Goal: Task Accomplishment & Management: Manage account settings

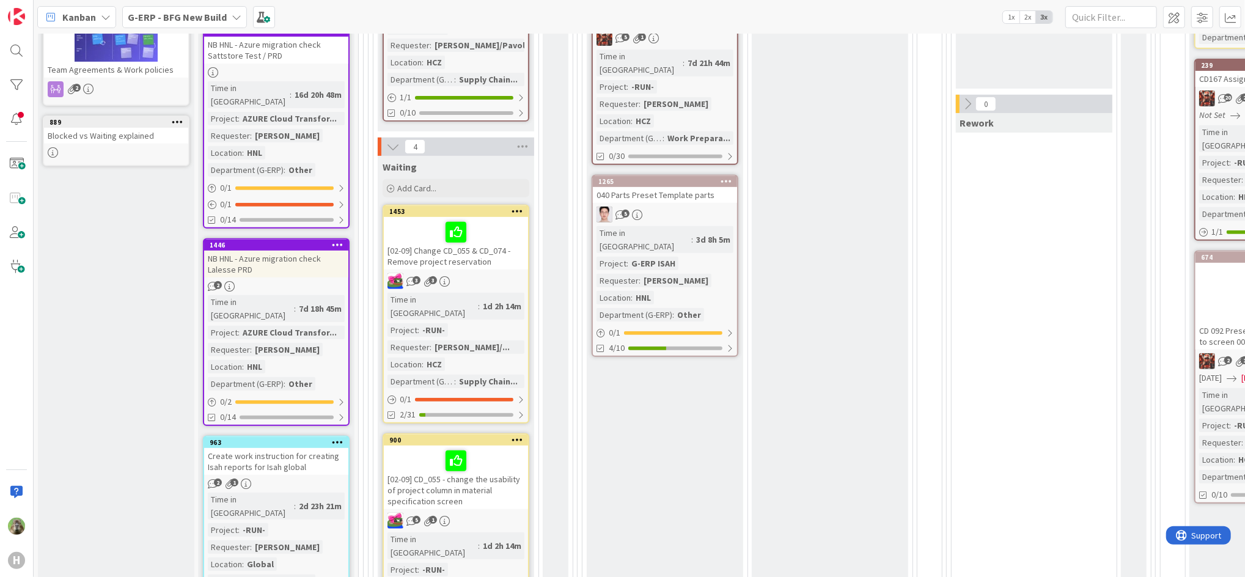
scroll to position [407, 0]
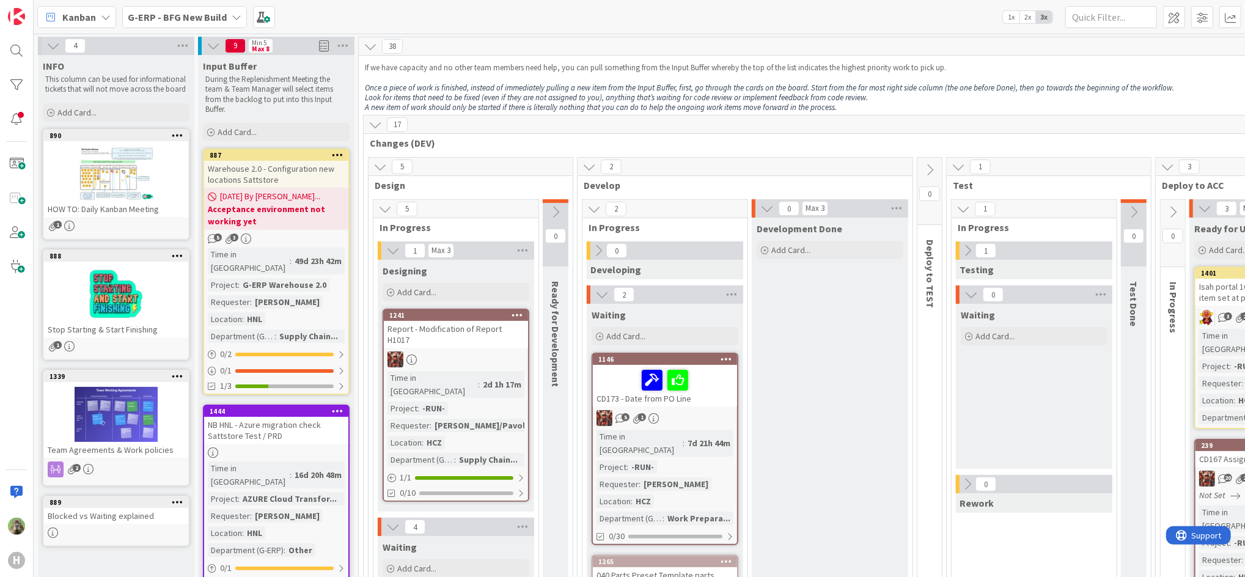
click at [200, 38] on div at bounding box center [200, 46] width 4 height 18
click at [210, 23] on span "G-ERP - BFG New Build" at bounding box center [177, 17] width 99 height 15
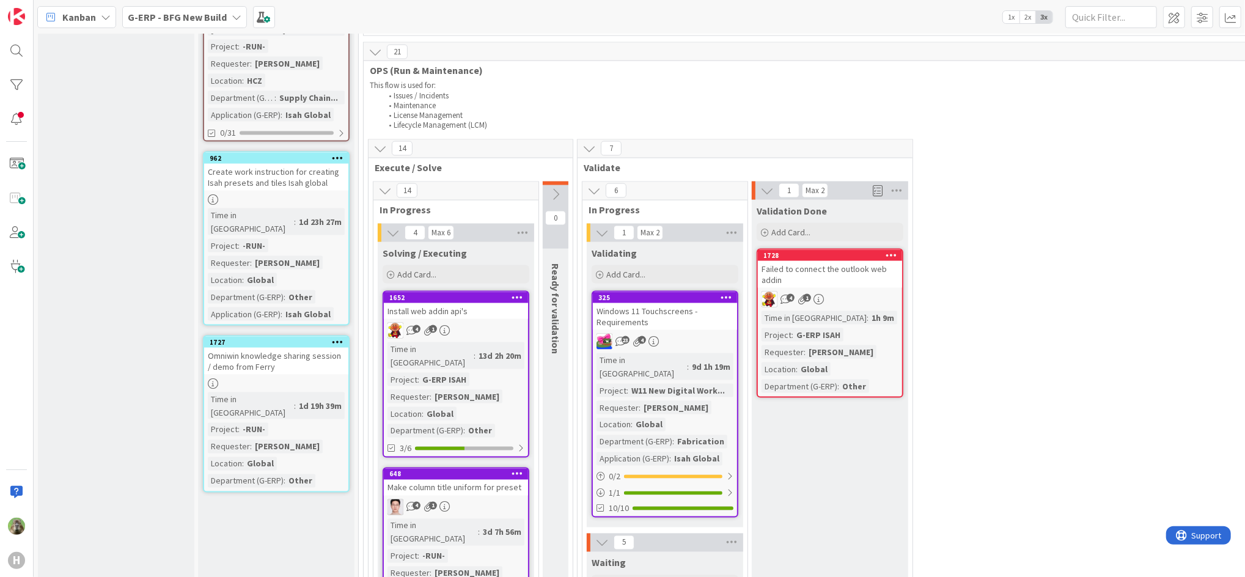
scroll to position [1466, 0]
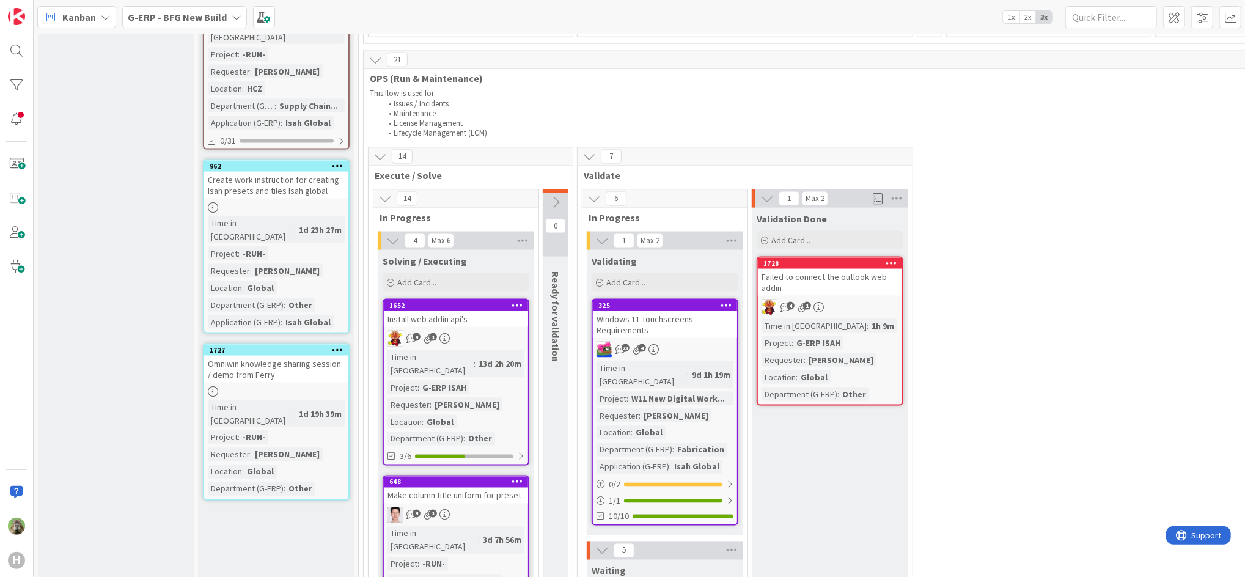
click at [336, 345] on icon at bounding box center [338, 349] width 12 height 9
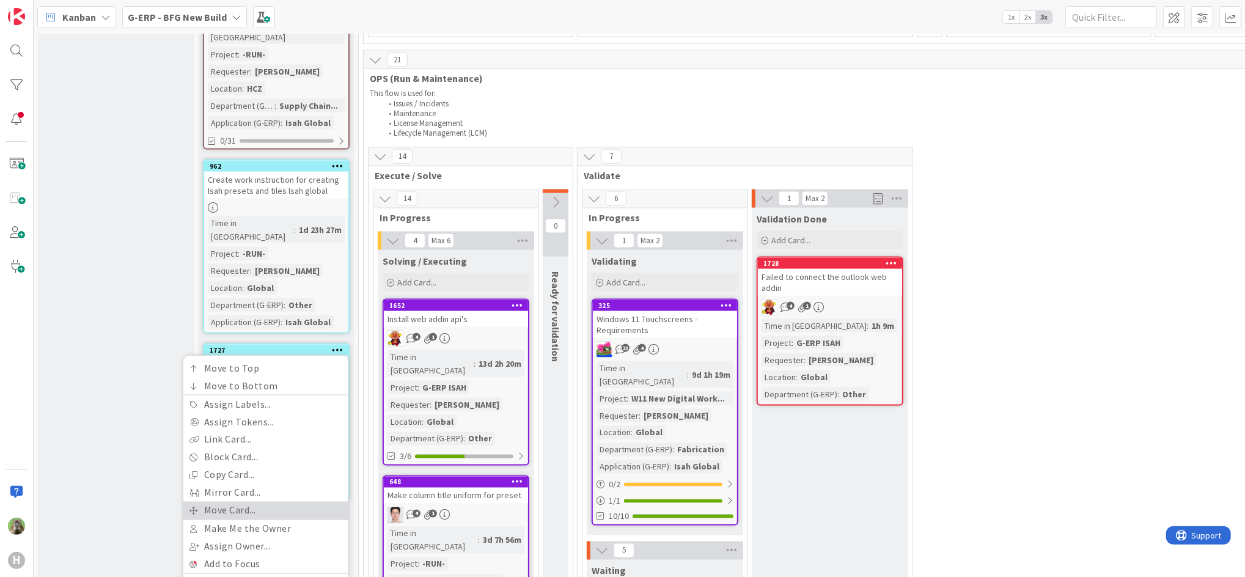
click at [261, 502] on link "Move Card..." at bounding box center [265, 511] width 165 height 18
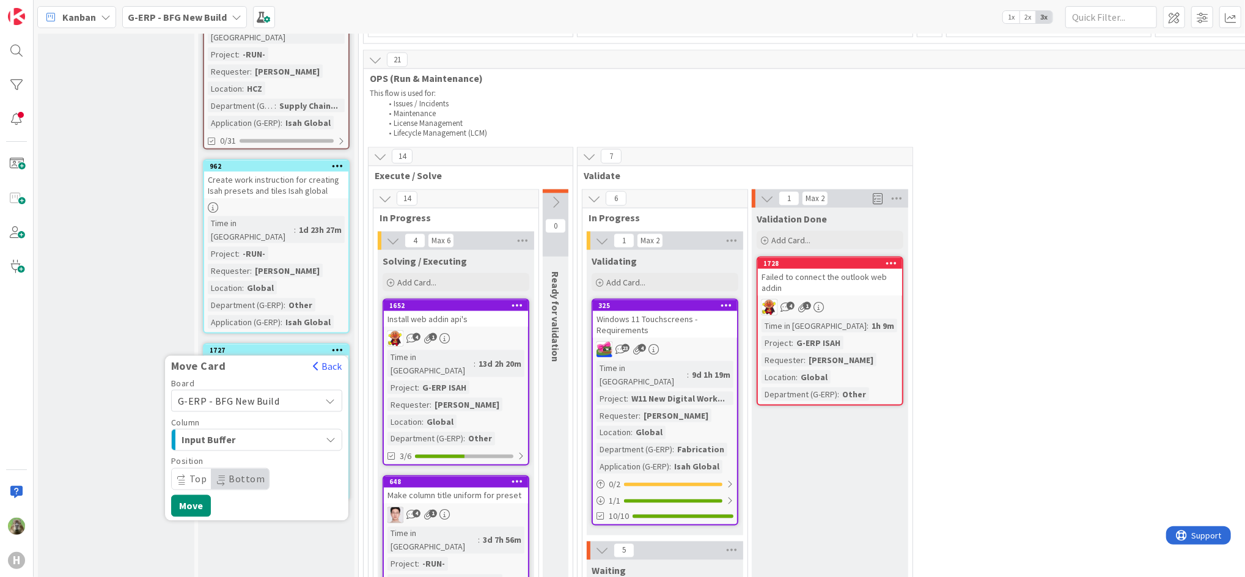
click at [290, 392] on span "G-ERP - BFG New Build" at bounding box center [246, 400] width 137 height 17
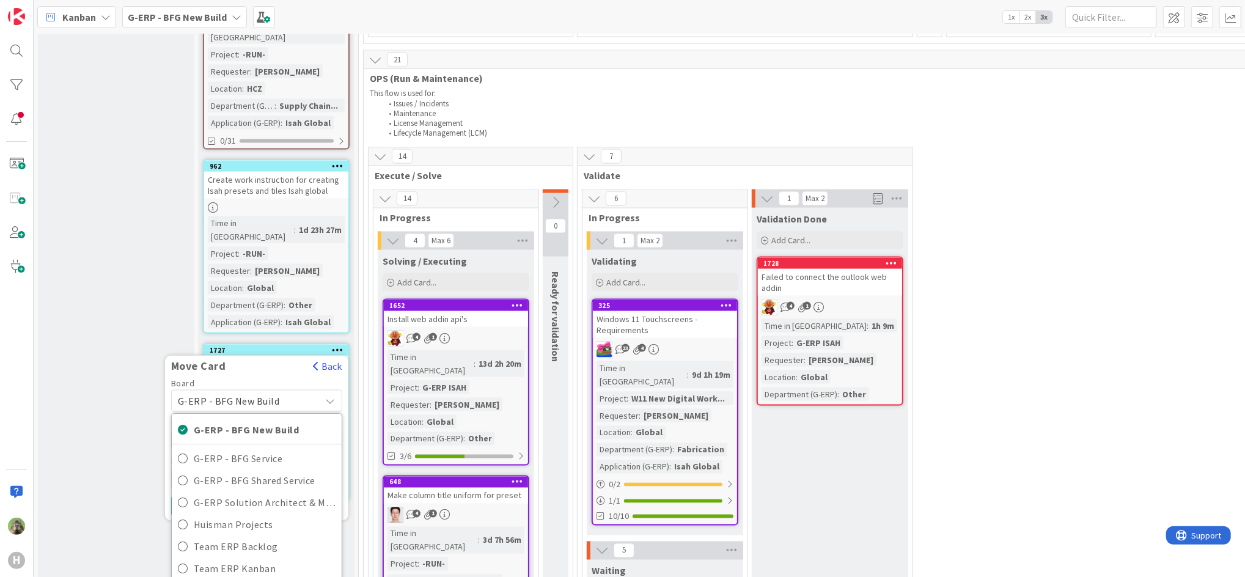
click at [274, 395] on span "G-ERP - BFG New Build" at bounding box center [229, 401] width 102 height 12
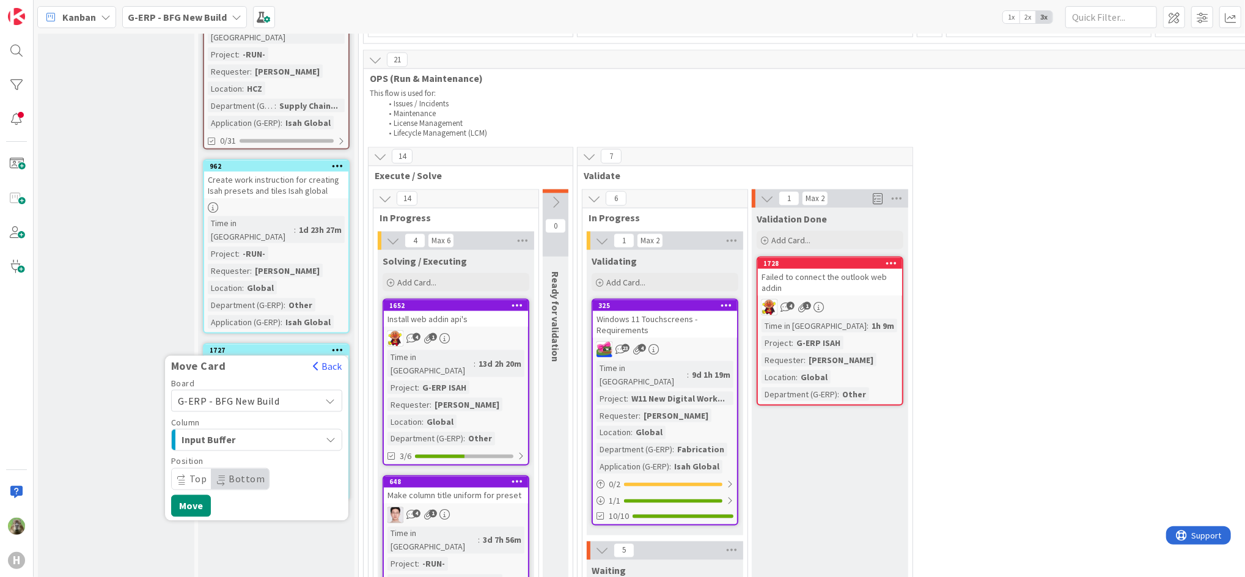
click at [274, 395] on span "G-ERP - BFG New Build" at bounding box center [229, 401] width 102 height 12
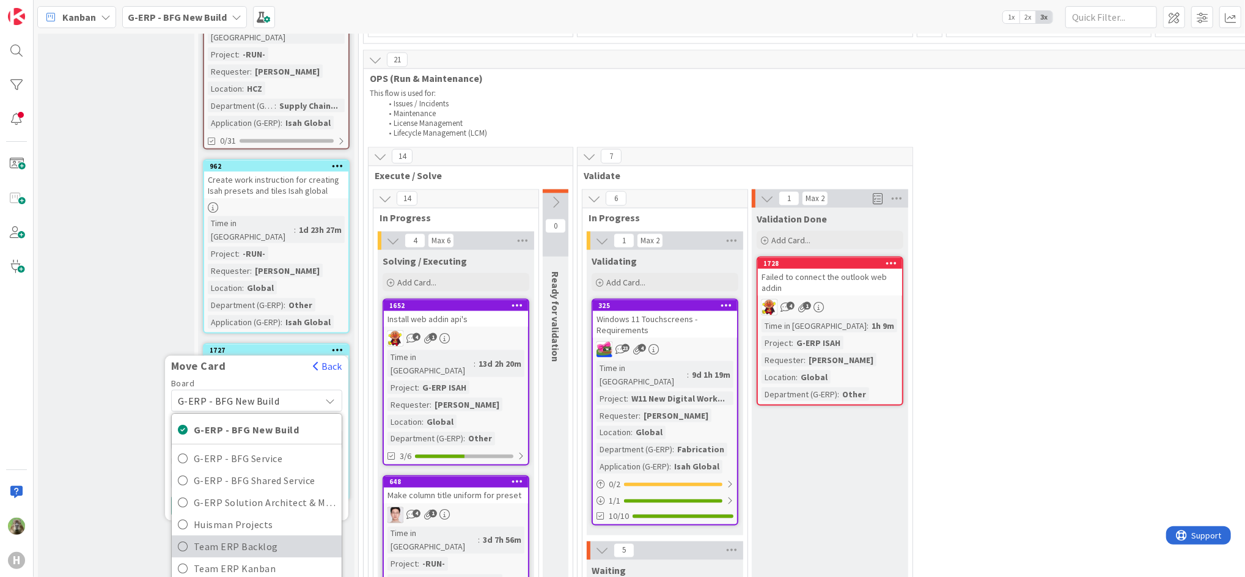
click at [277, 537] on span "Team ERP Backlog" at bounding box center [265, 546] width 142 height 18
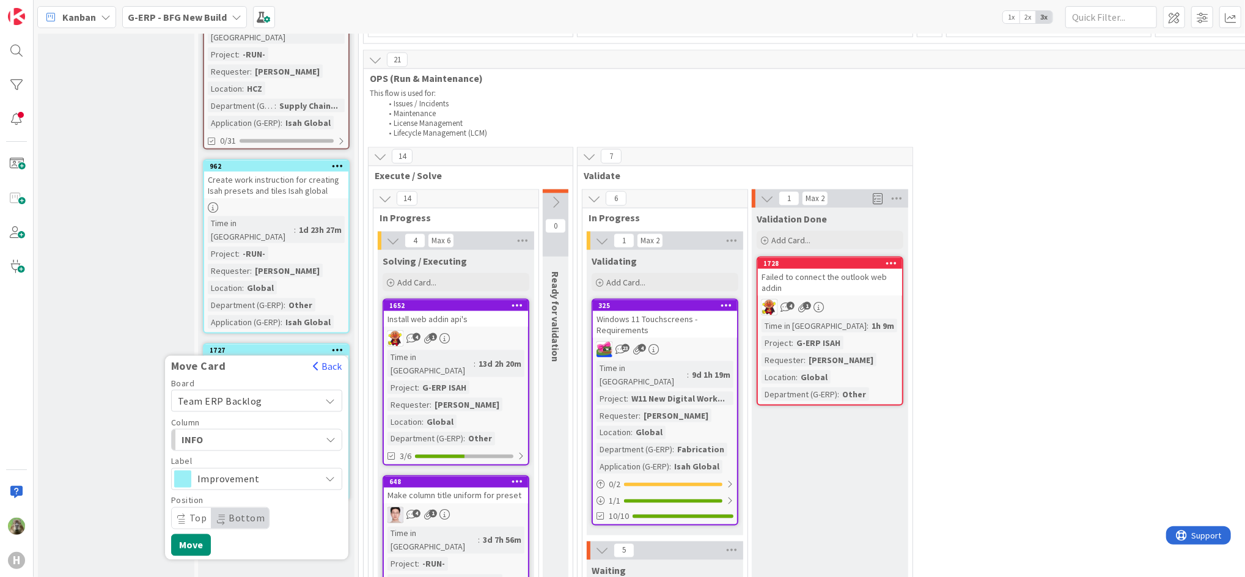
click at [287, 430] on div "INFO" at bounding box center [249, 440] width 142 height 20
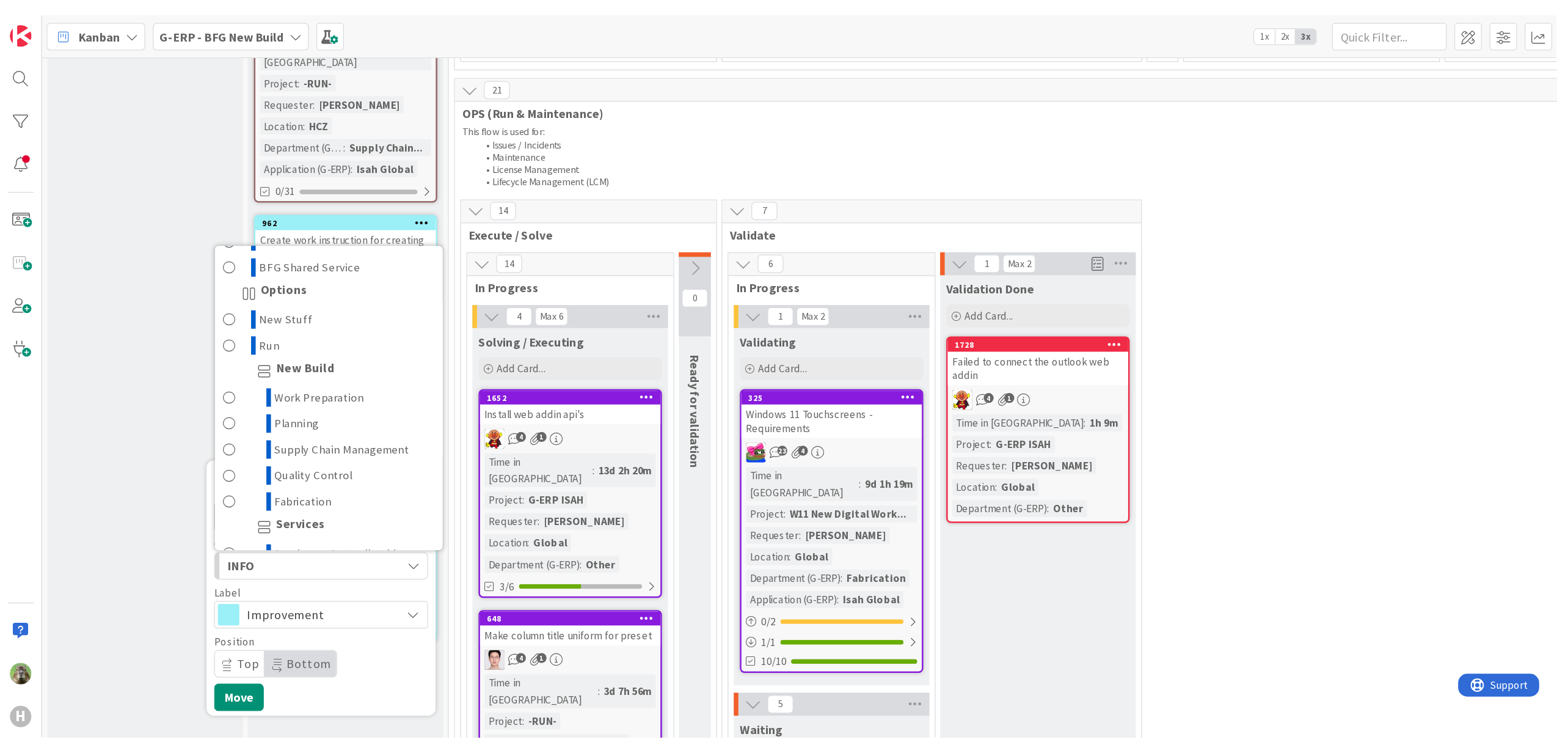
scroll to position [81, 0]
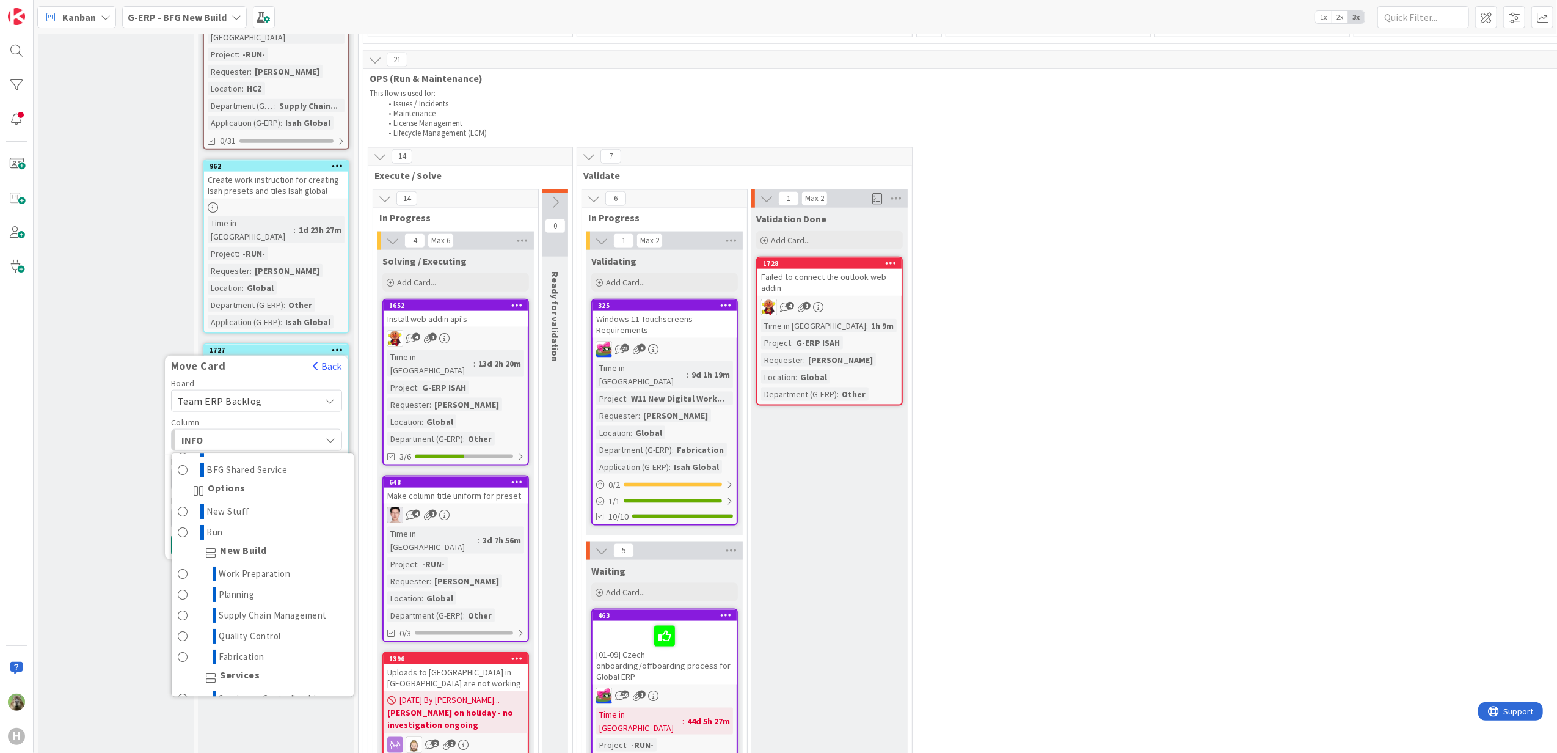
click at [213, 6] on div "G-ERP - BFG New Build" at bounding box center [184, 17] width 125 height 22
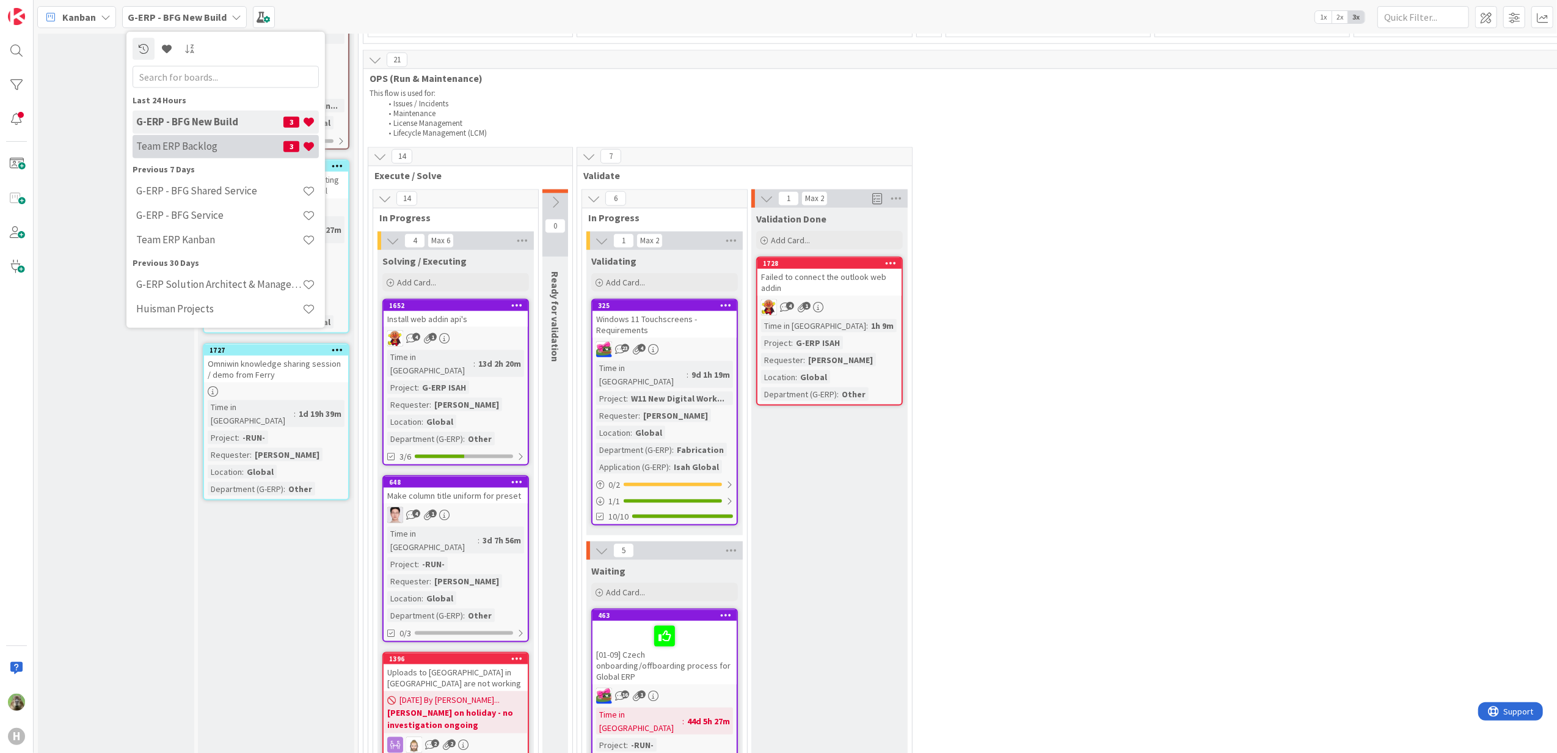
click at [211, 142] on h4 "Team ERP Backlog" at bounding box center [209, 146] width 147 height 12
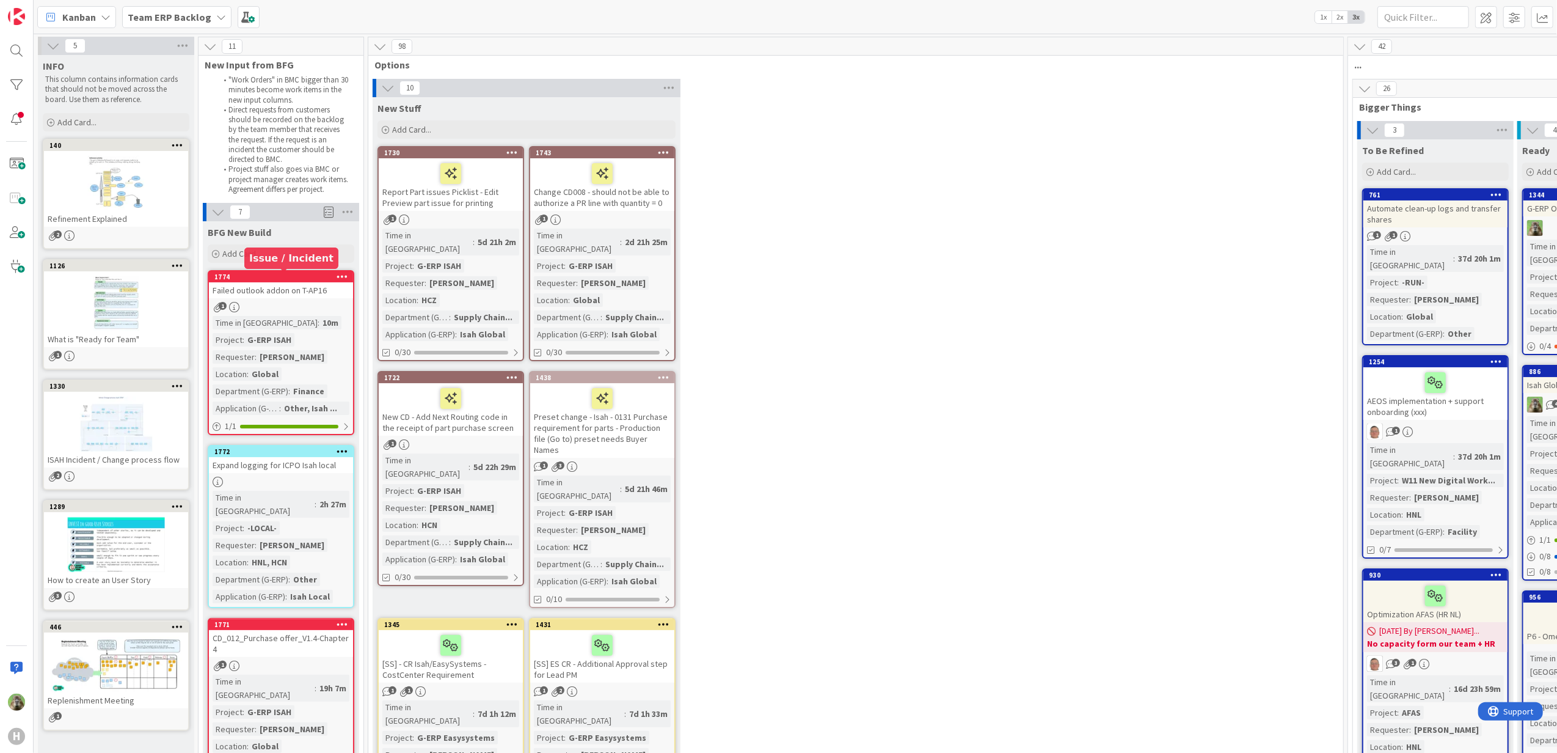
click at [265, 276] on div "1774" at bounding box center [283, 276] width 139 height 9
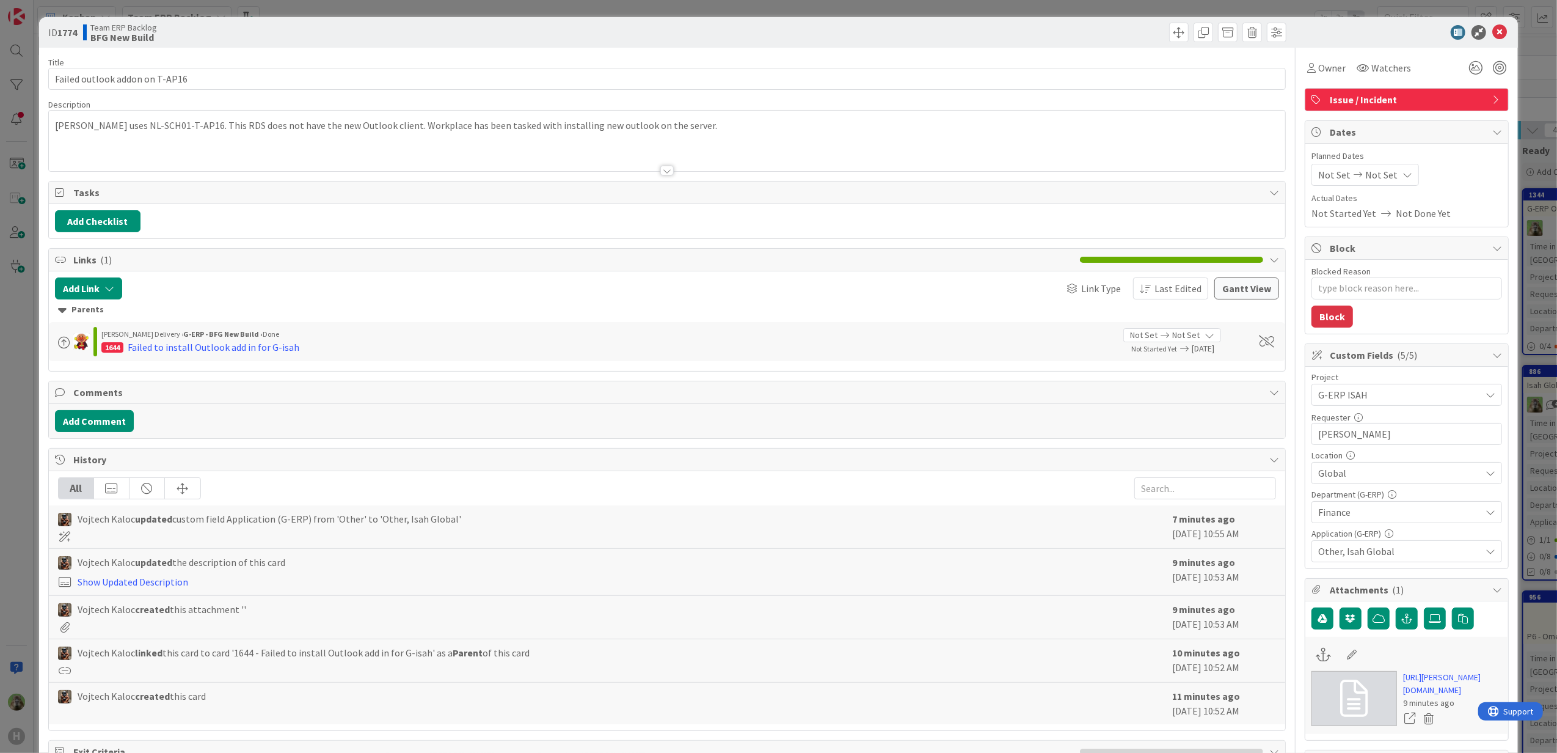
type textarea "x"
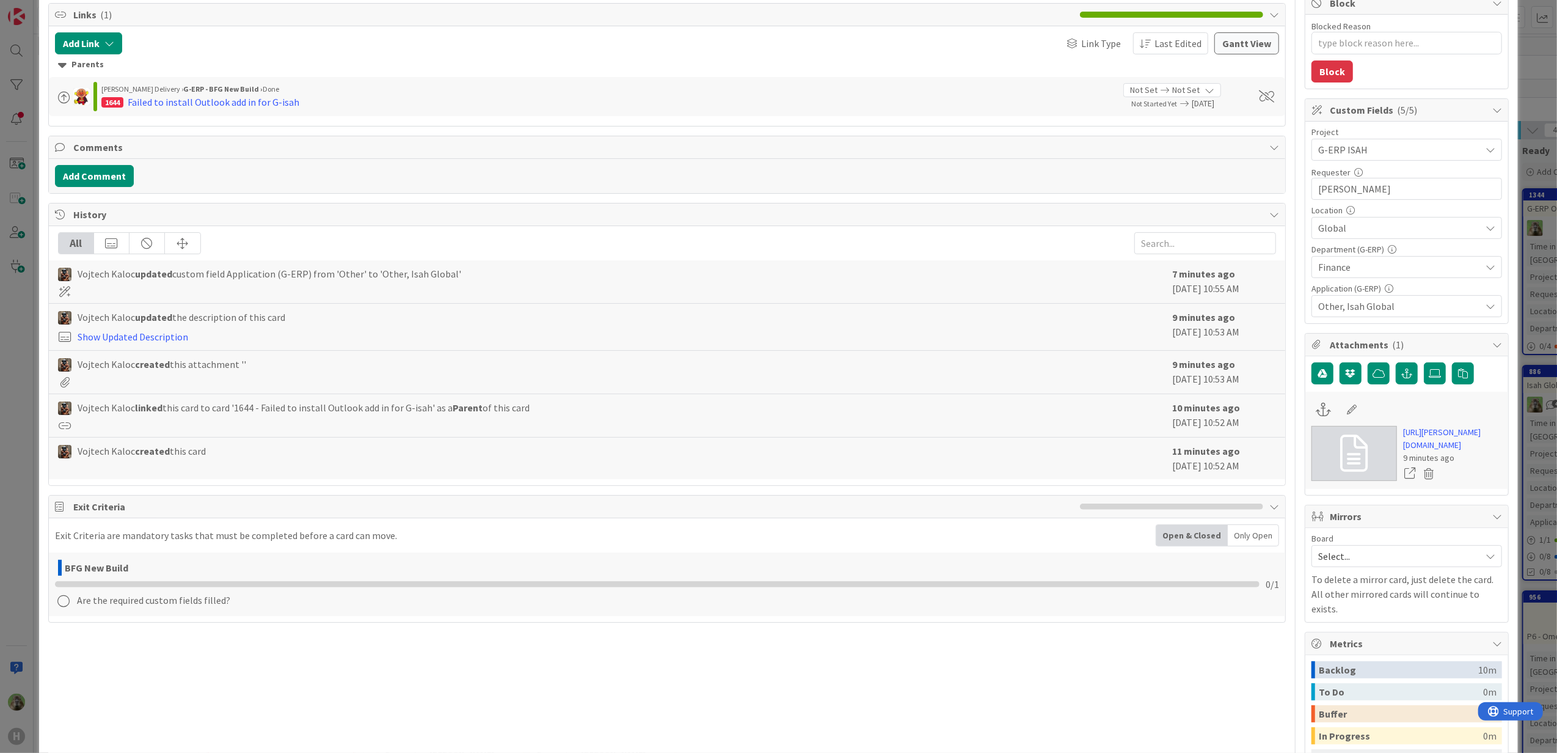
scroll to position [81, 0]
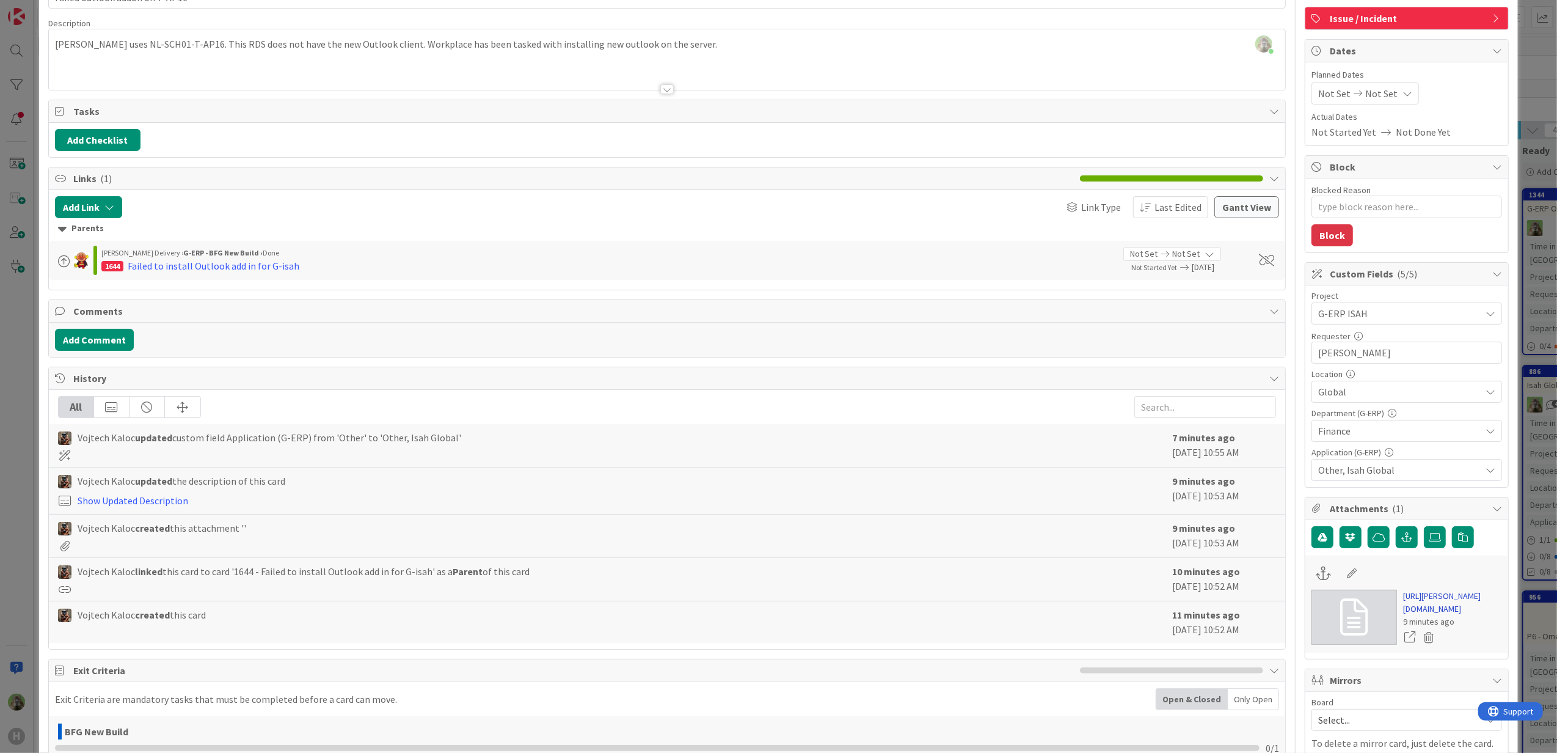
click at [1244, 576] on link "[URL][PERSON_NAME][DOMAIN_NAME]" at bounding box center [1452, 603] width 99 height 26
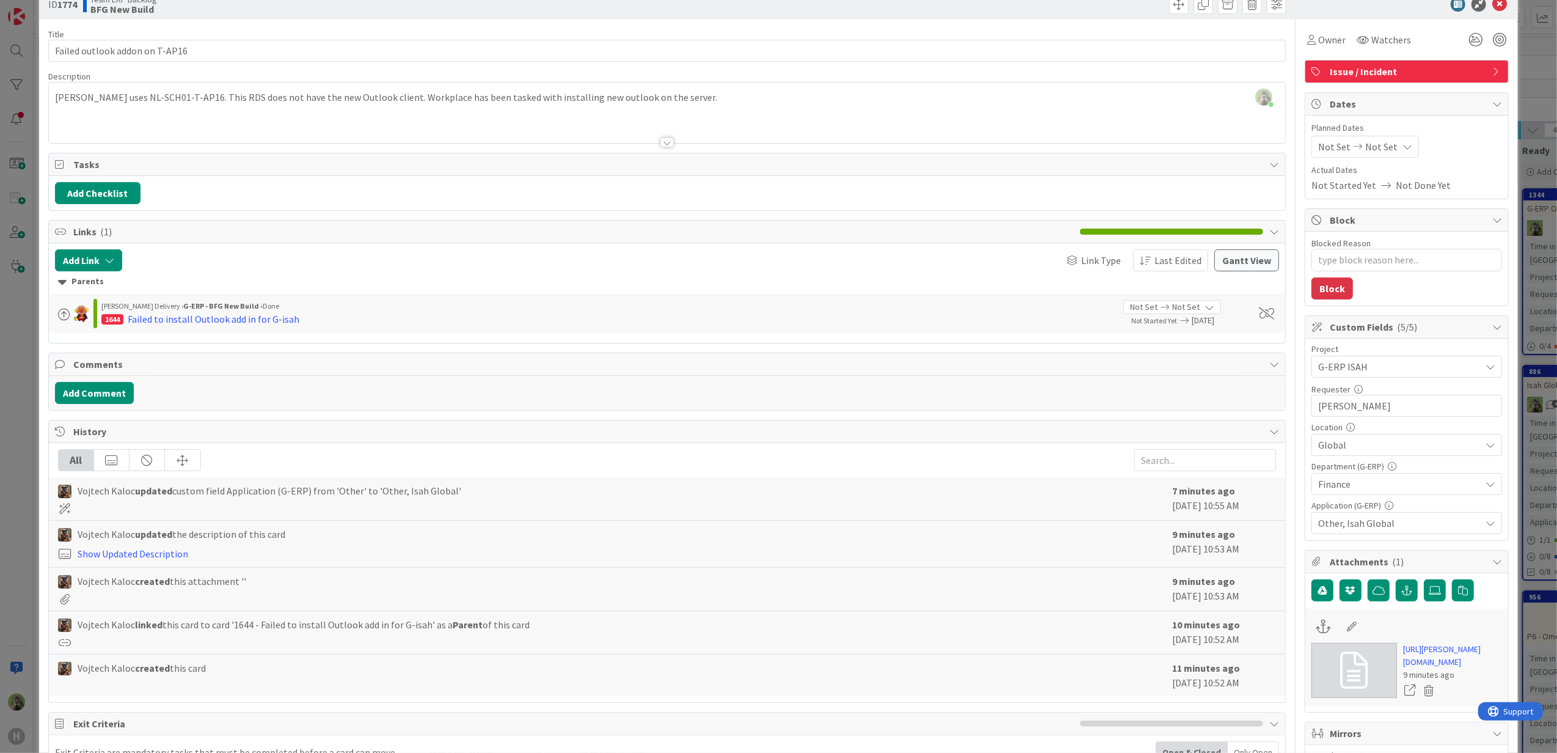
scroll to position [0, 0]
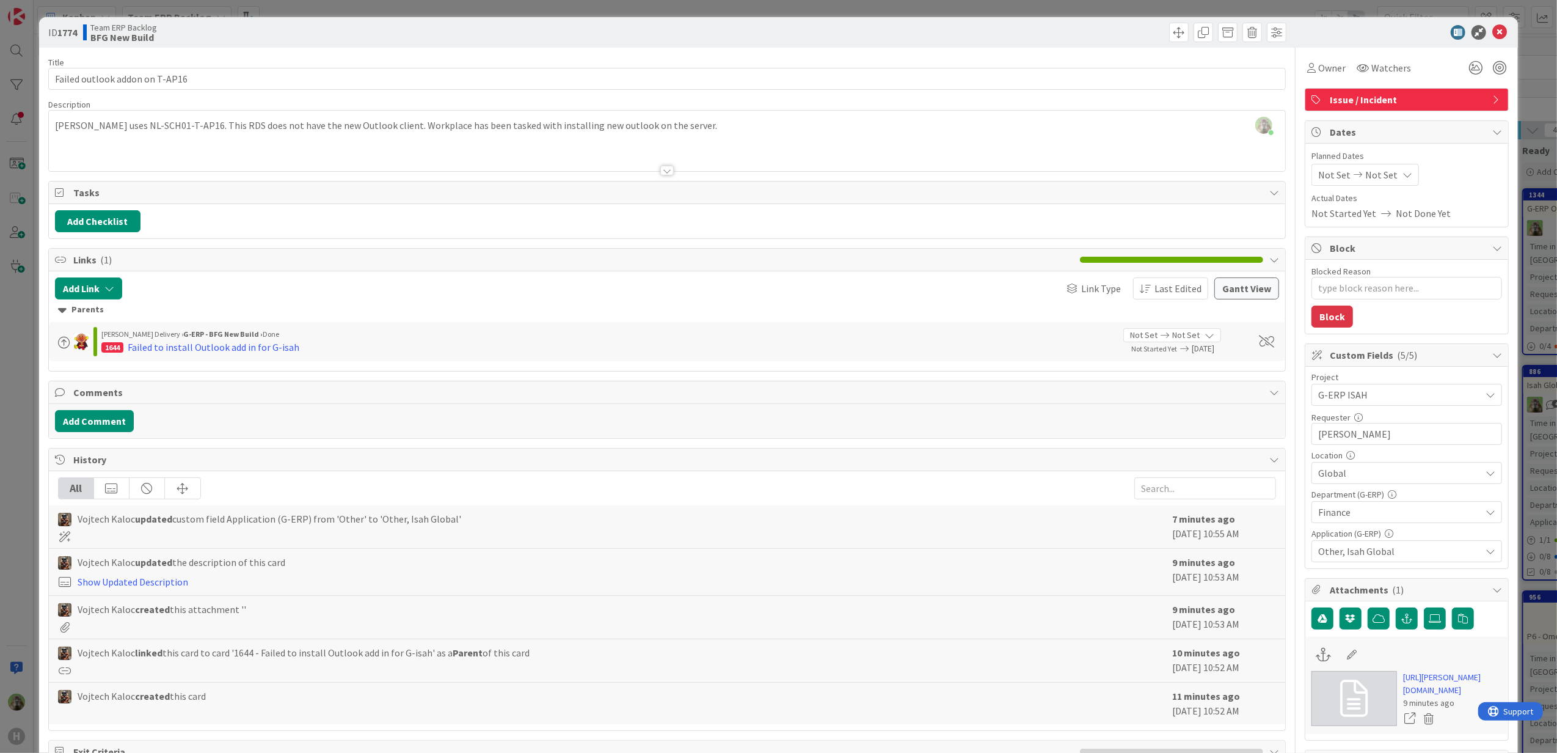
click at [470, 152] on div at bounding box center [667, 155] width 1237 height 31
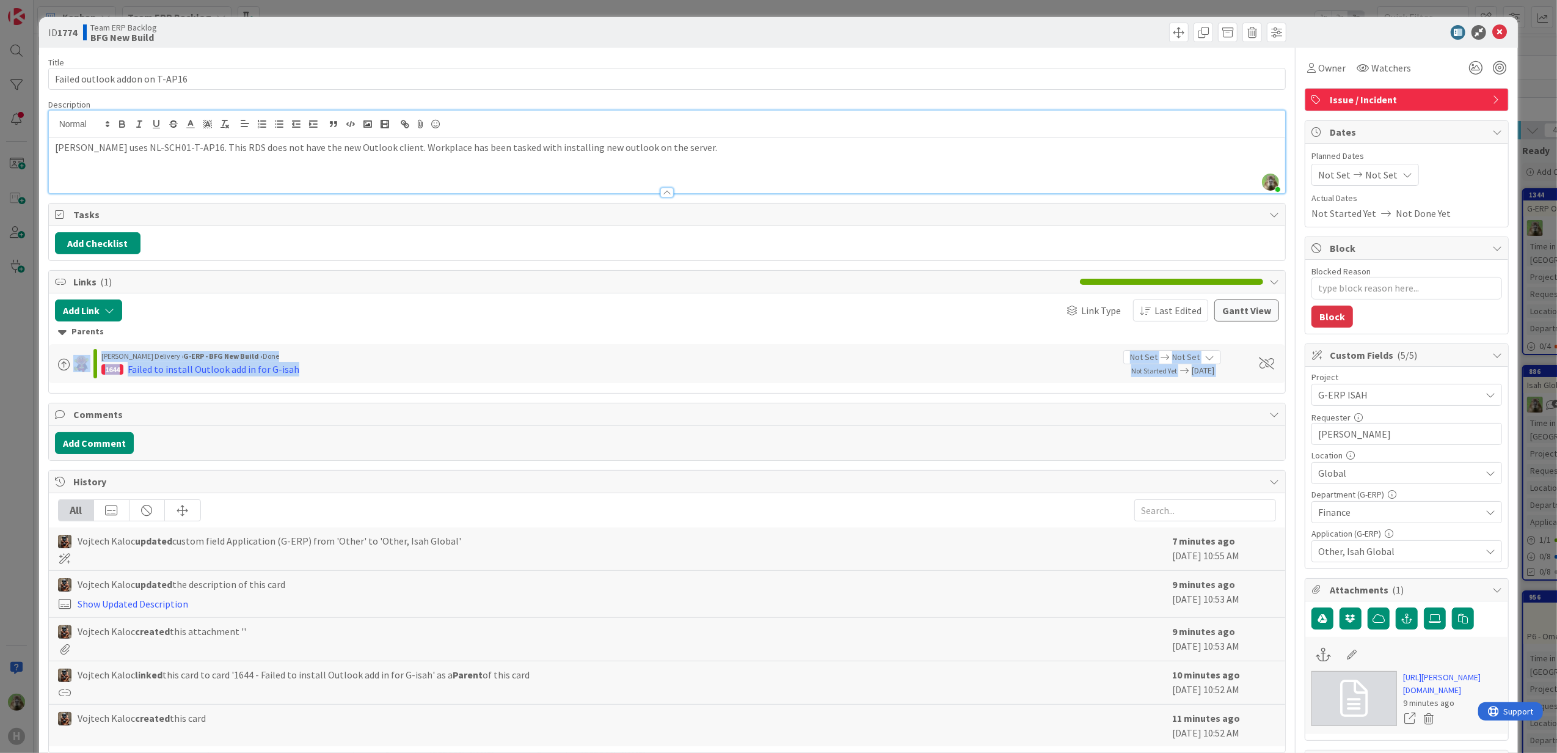
click at [1, 401] on div "ID 1774 Team ERP Backlog BFG New Build Title 30 / 128 Failed outlook addon on T…" at bounding box center [778, 376] width 1557 height 753
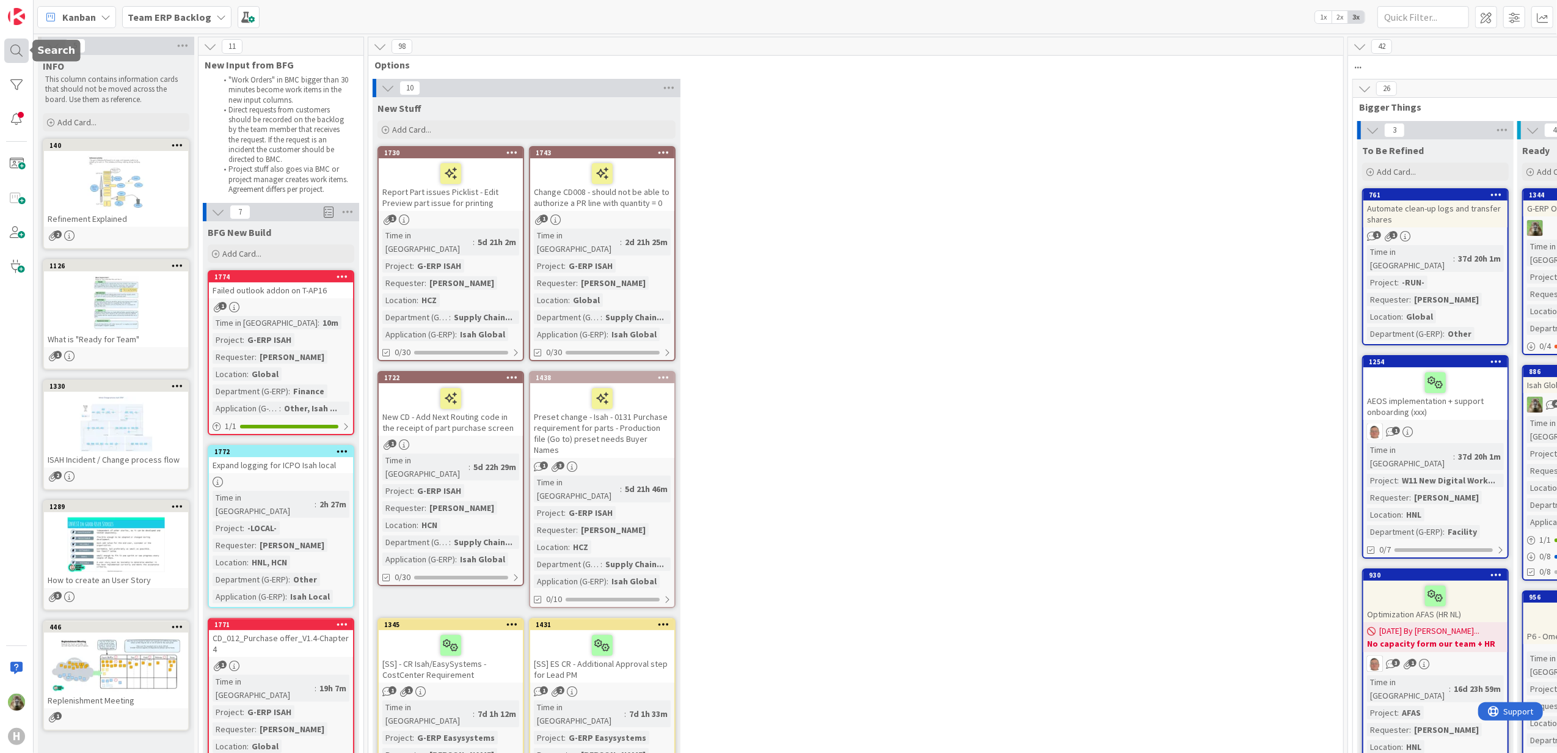
click at [11, 56] on div at bounding box center [16, 50] width 24 height 24
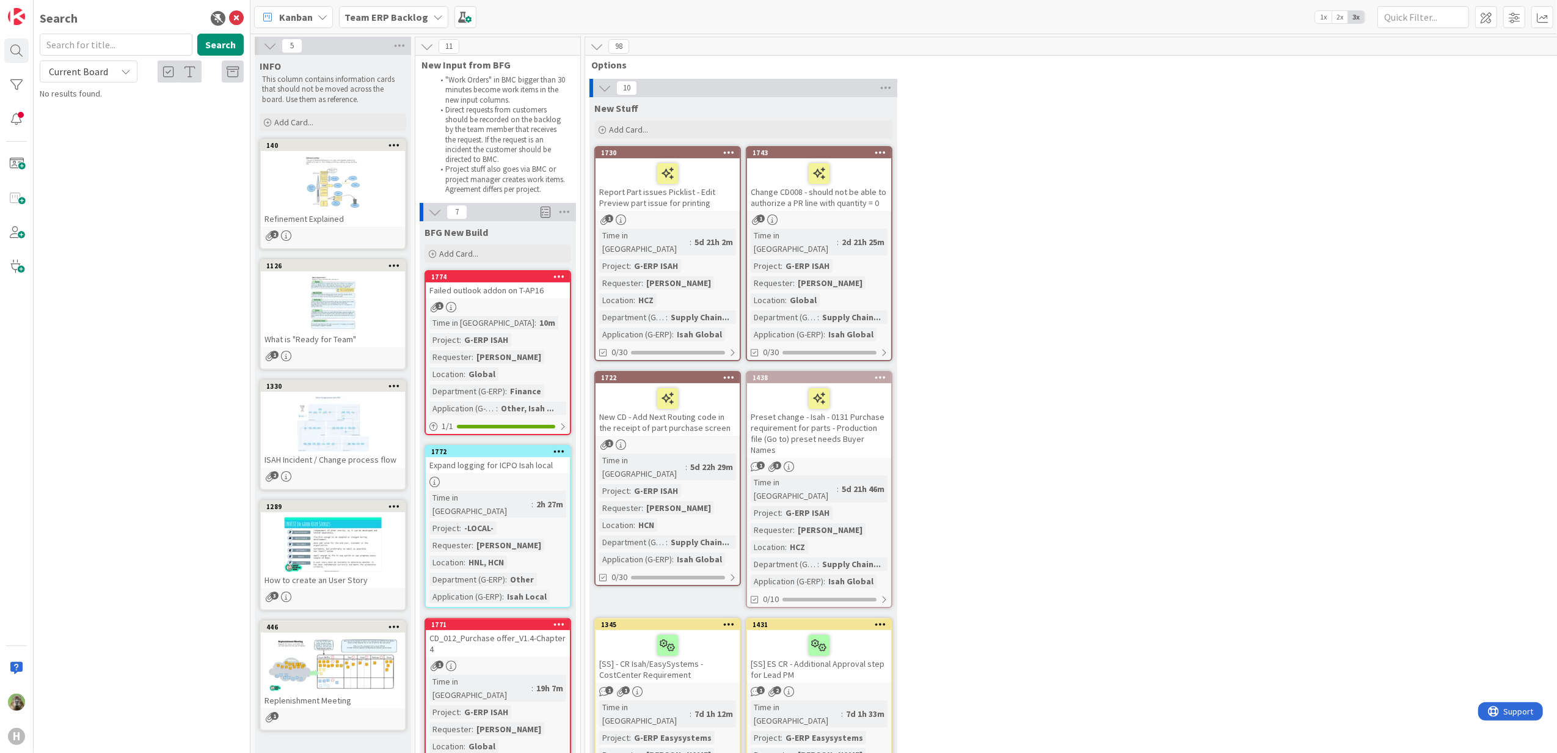
click at [152, 45] on input "text" at bounding box center [116, 45] width 153 height 22
type input "1644"
click at [106, 79] on span "Current Board" at bounding box center [78, 71] width 64 height 17
click at [106, 126] on span "All Boards" at bounding box center [109, 123] width 127 height 18
click at [220, 34] on button "Search" at bounding box center [220, 45] width 46 height 22
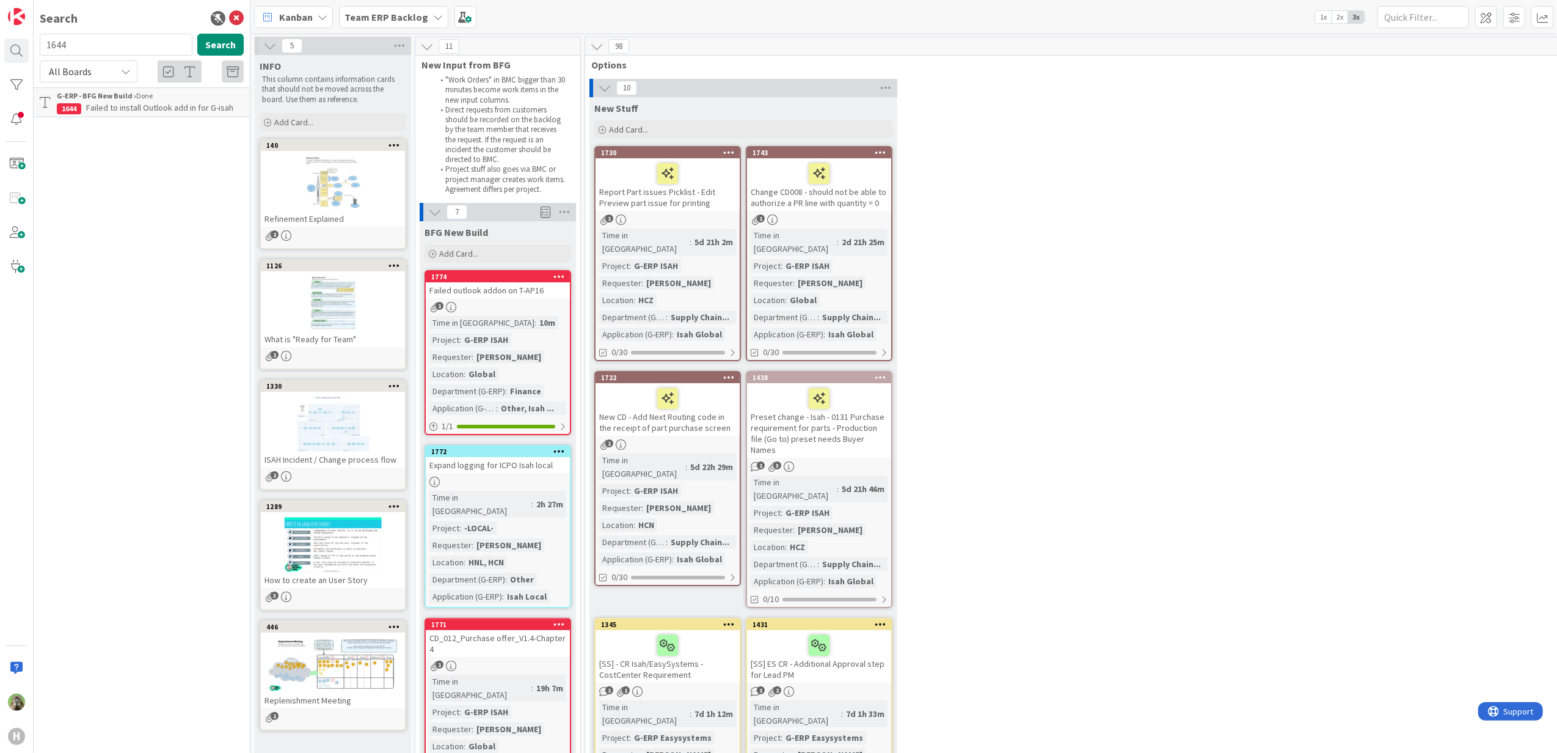
click at [179, 94] on div "G-ERP - BFG New Build › Done" at bounding box center [150, 95] width 187 height 11
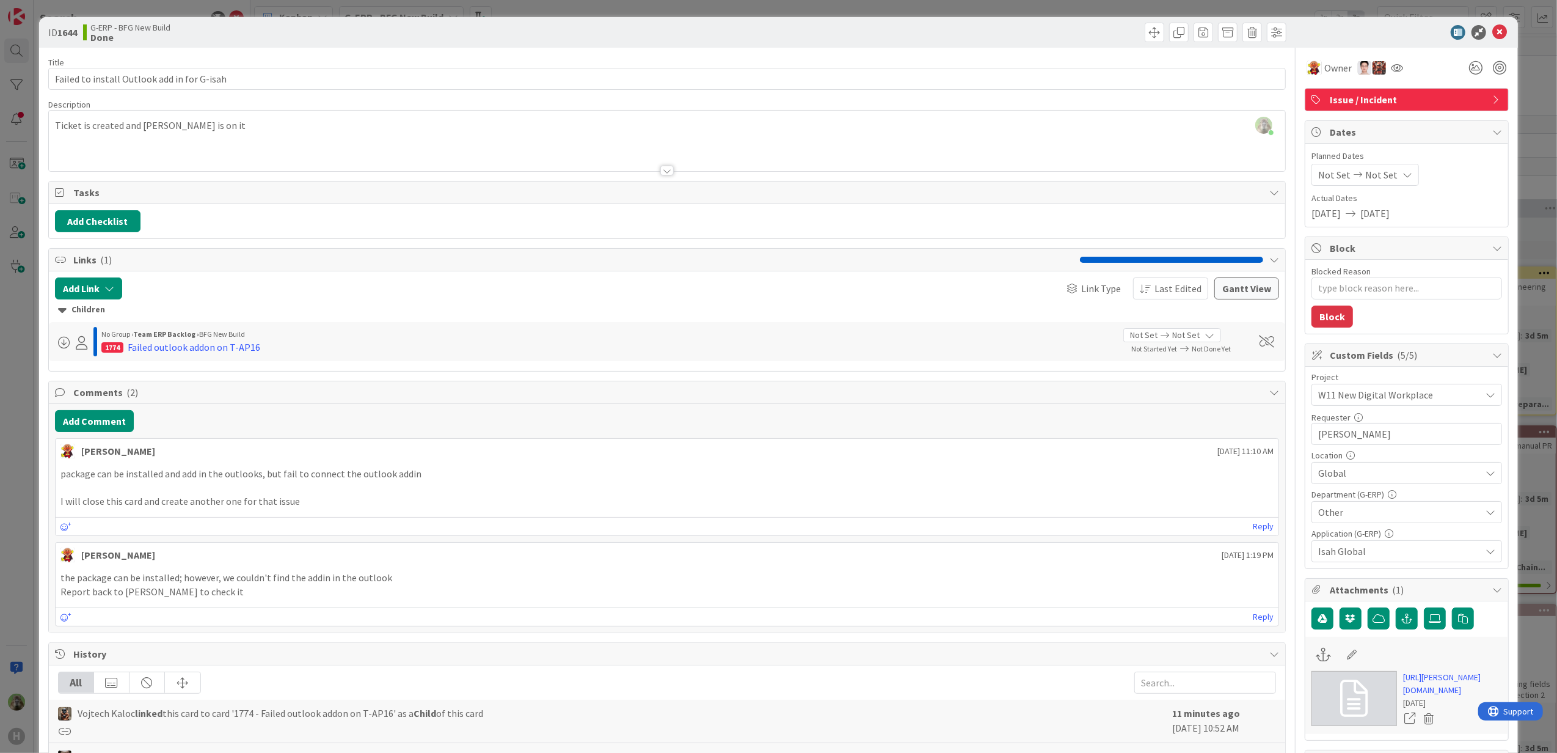
click at [12, 576] on div "ID 1644 G-ERP - BFG New Build Done Title 43 / 128 Failed to install Outlook add…" at bounding box center [778, 376] width 1557 height 753
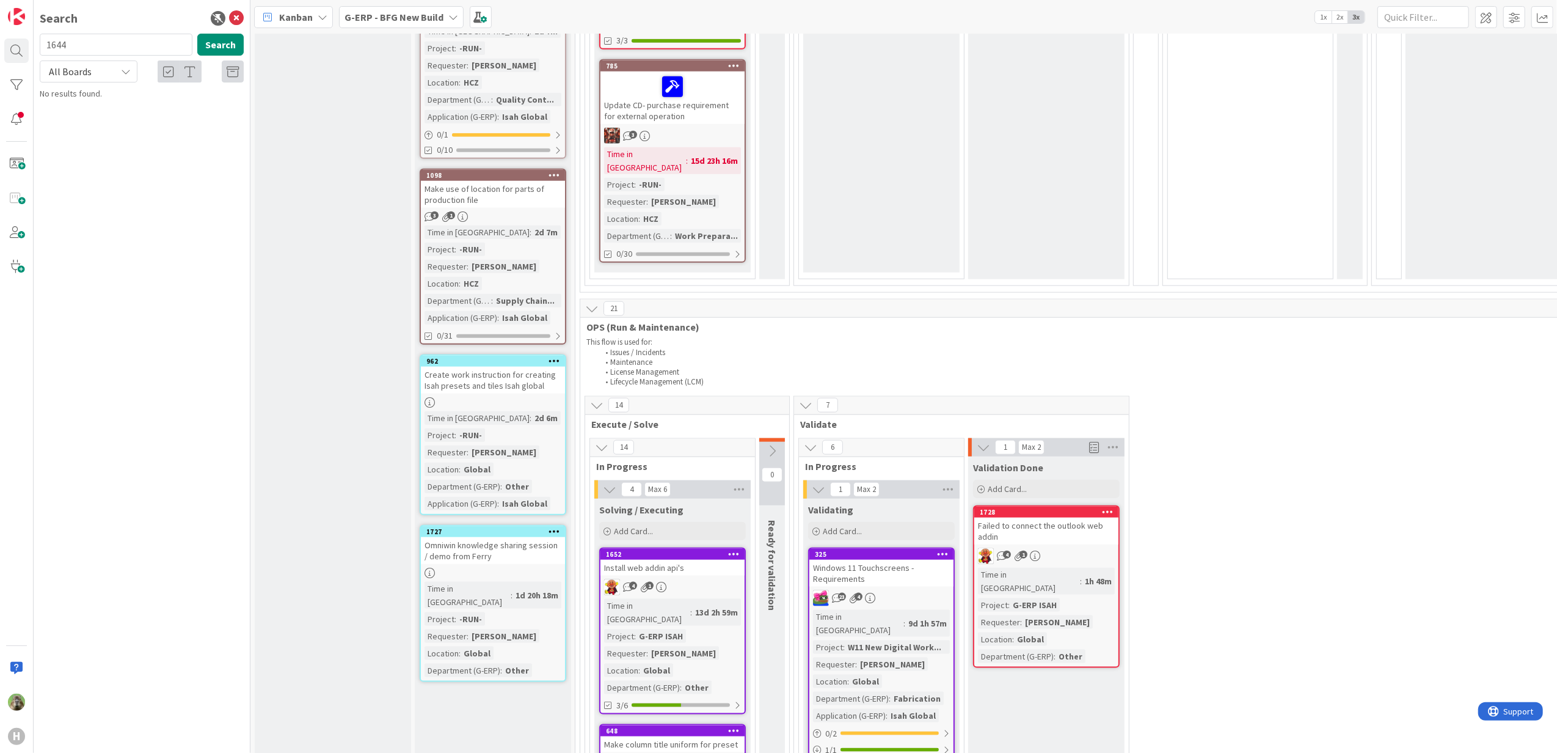
scroll to position [1222, 0]
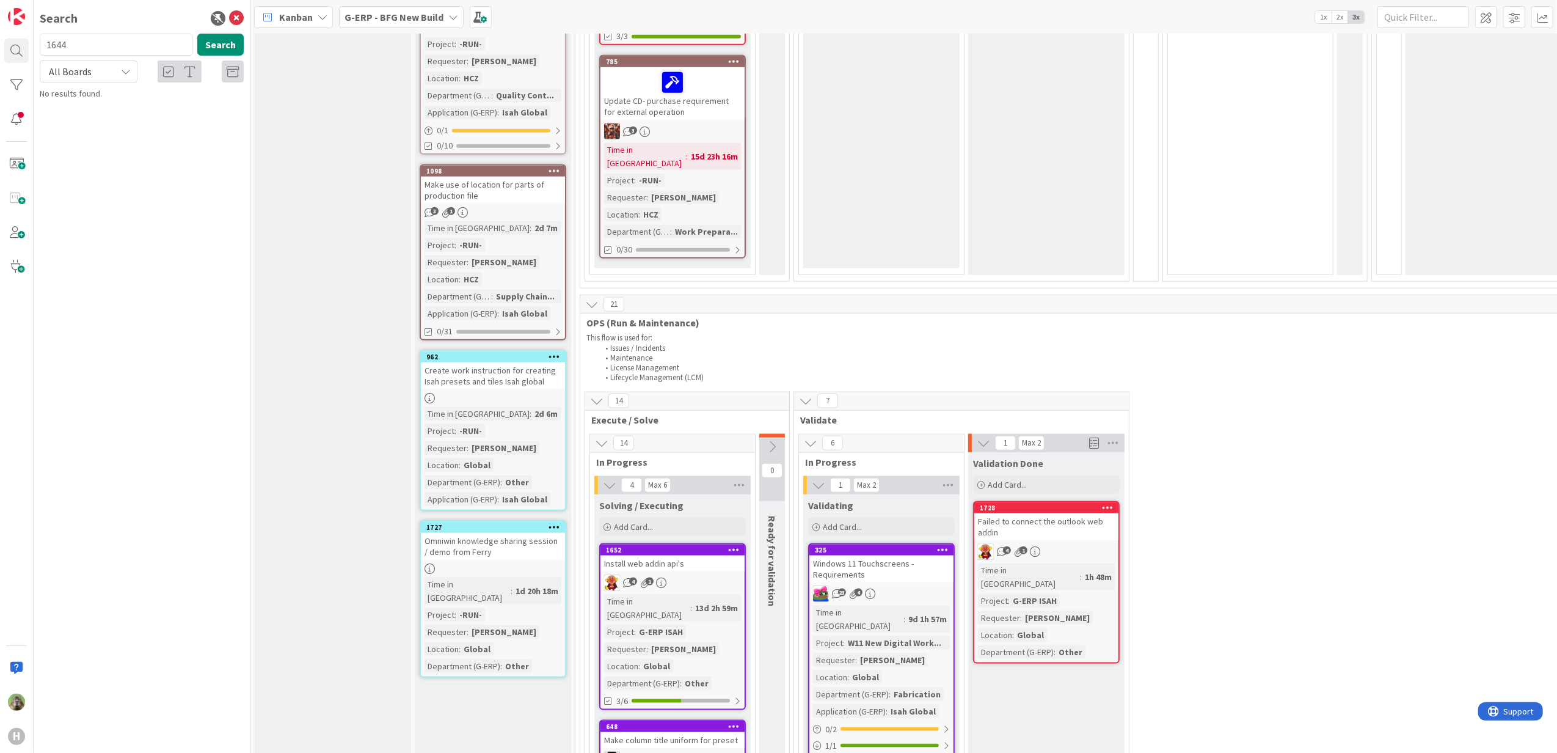
click at [1077, 513] on div "Failed to connect the outlook web addin" at bounding box center [1046, 526] width 144 height 27
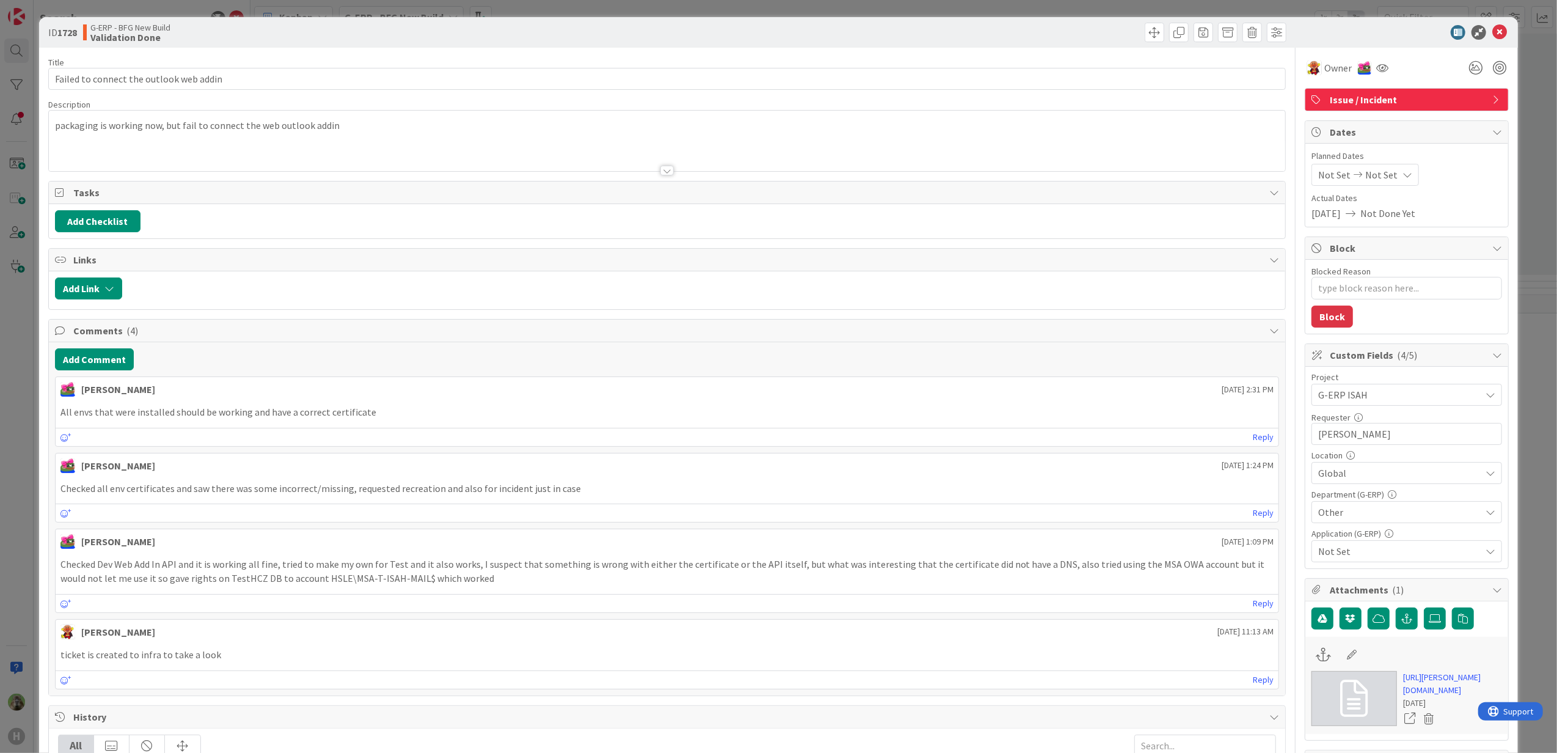
type textarea "x"
click at [0, 519] on html "H Search 1644 Search All Boards Current Board All Boards No results found. Kanb…" at bounding box center [778, 376] width 1557 height 753
click at [6, 514] on div "ID 1728 G-ERP - BFG New Build Validation Done Title 40 / 128 Failed to connect …" at bounding box center [778, 376] width 1557 height 753
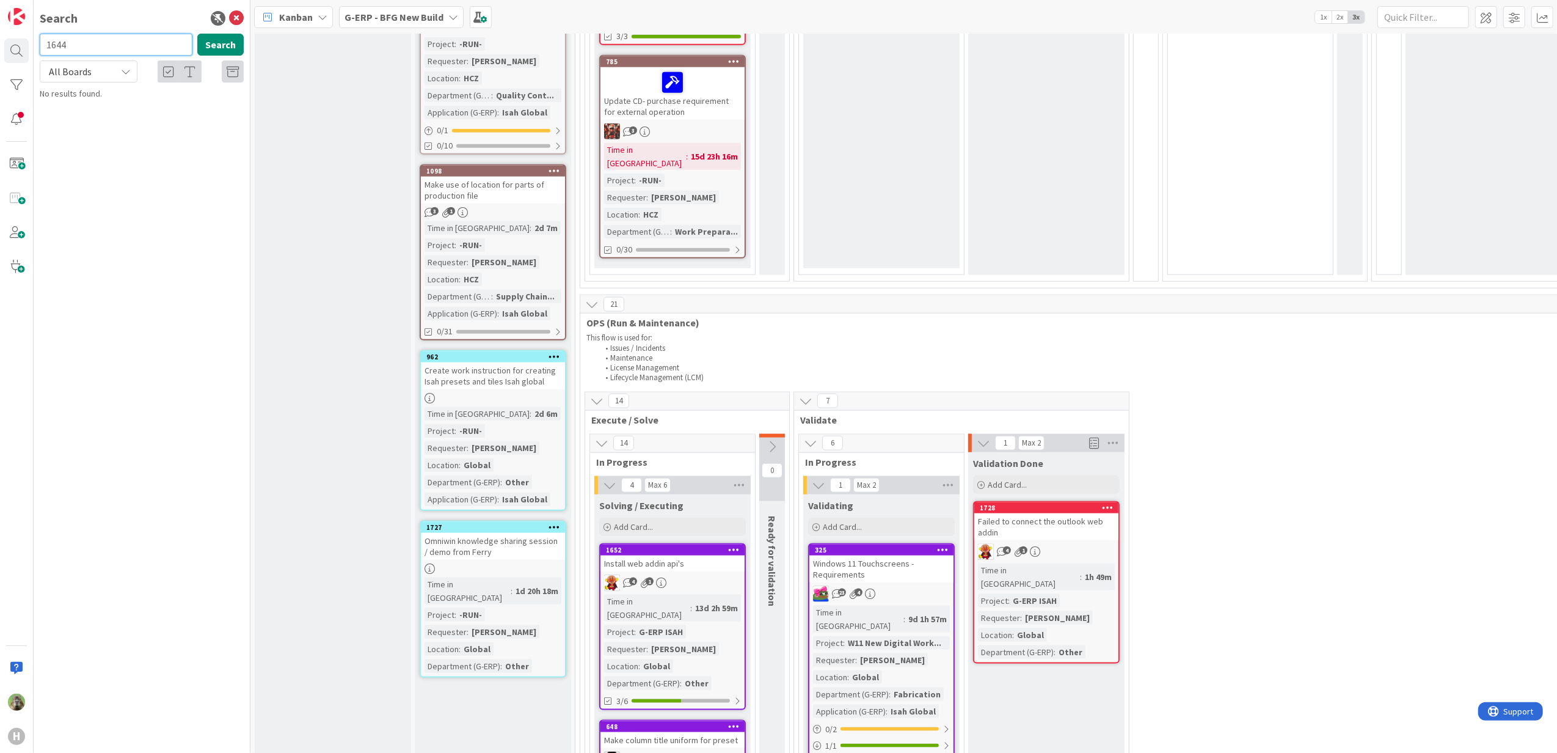
click at [101, 45] on input "1644" at bounding box center [116, 45] width 153 height 22
type input "3"
type input "1644"
click at [194, 105] on span "Failed to install Outlook add in for G-isah" at bounding box center [159, 107] width 147 height 11
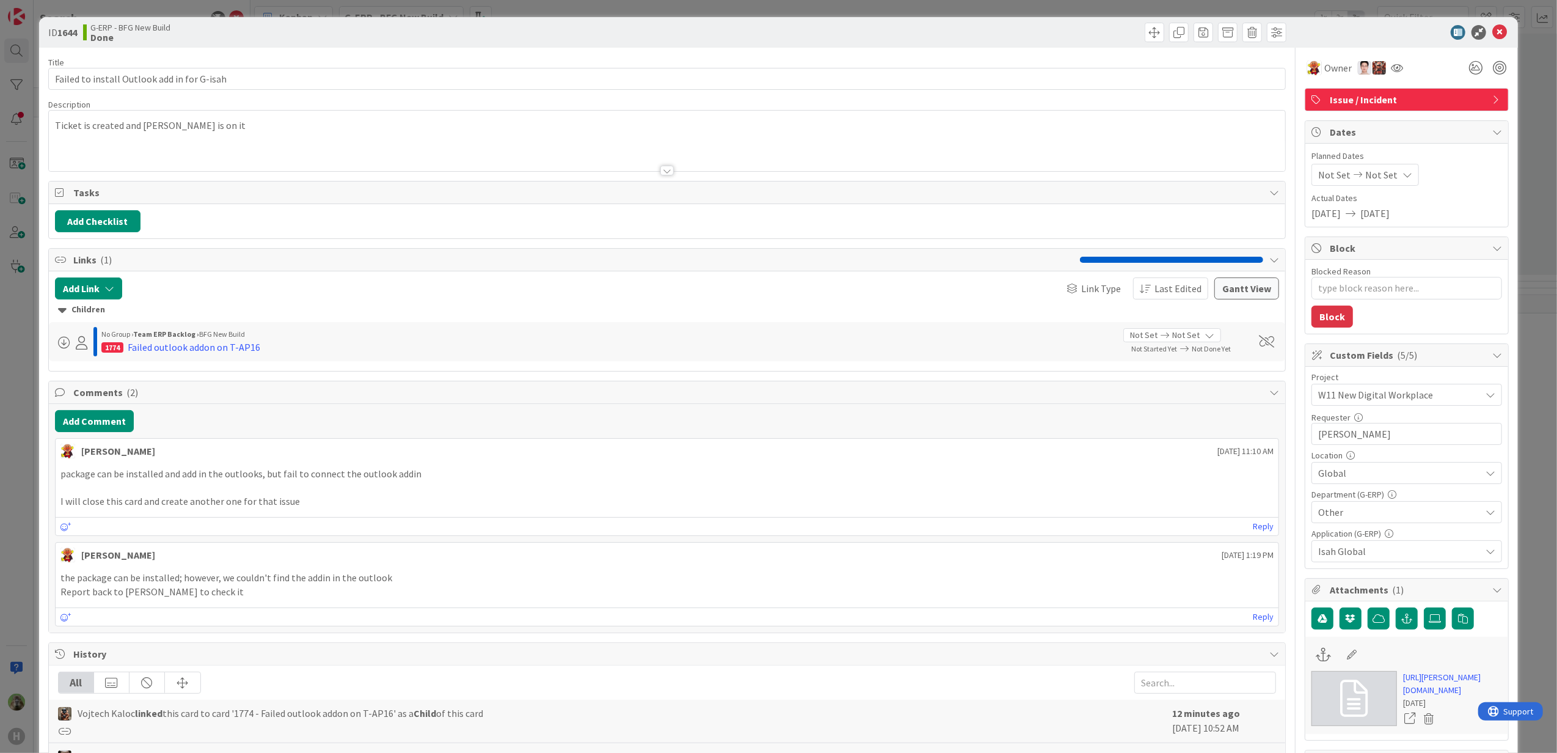
type textarea "x"
click at [13, 312] on div "ID 1644 G-ERP - BFG New Build Done Title 43 / 128 Failed to install Outlook add…" at bounding box center [778, 376] width 1557 height 753
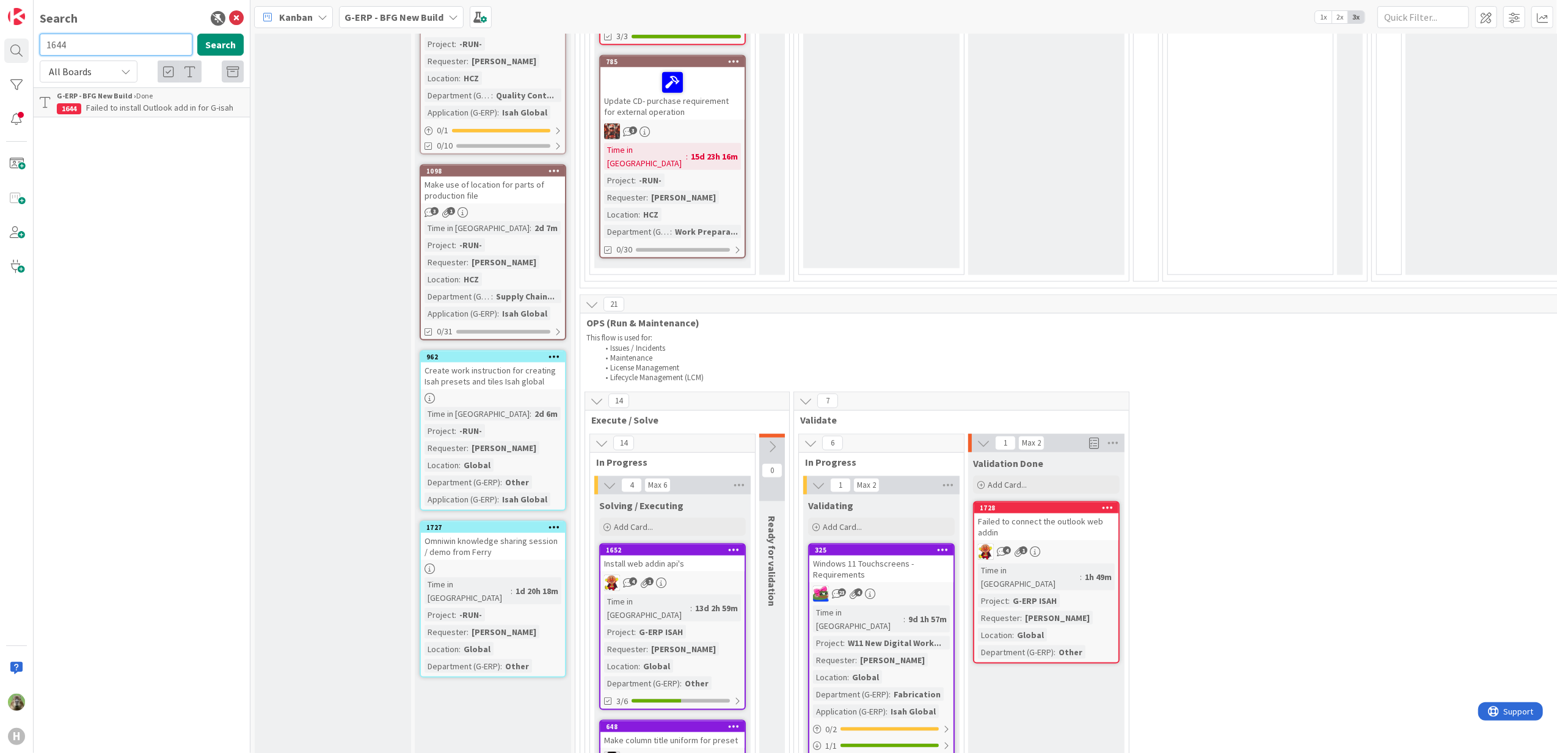
click at [103, 35] on input "1644" at bounding box center [116, 45] width 153 height 22
type input "i"
click at [66, 82] on div "All Boards" at bounding box center [89, 71] width 98 height 22
click at [81, 119] on span "All Boards" at bounding box center [109, 123] width 127 height 18
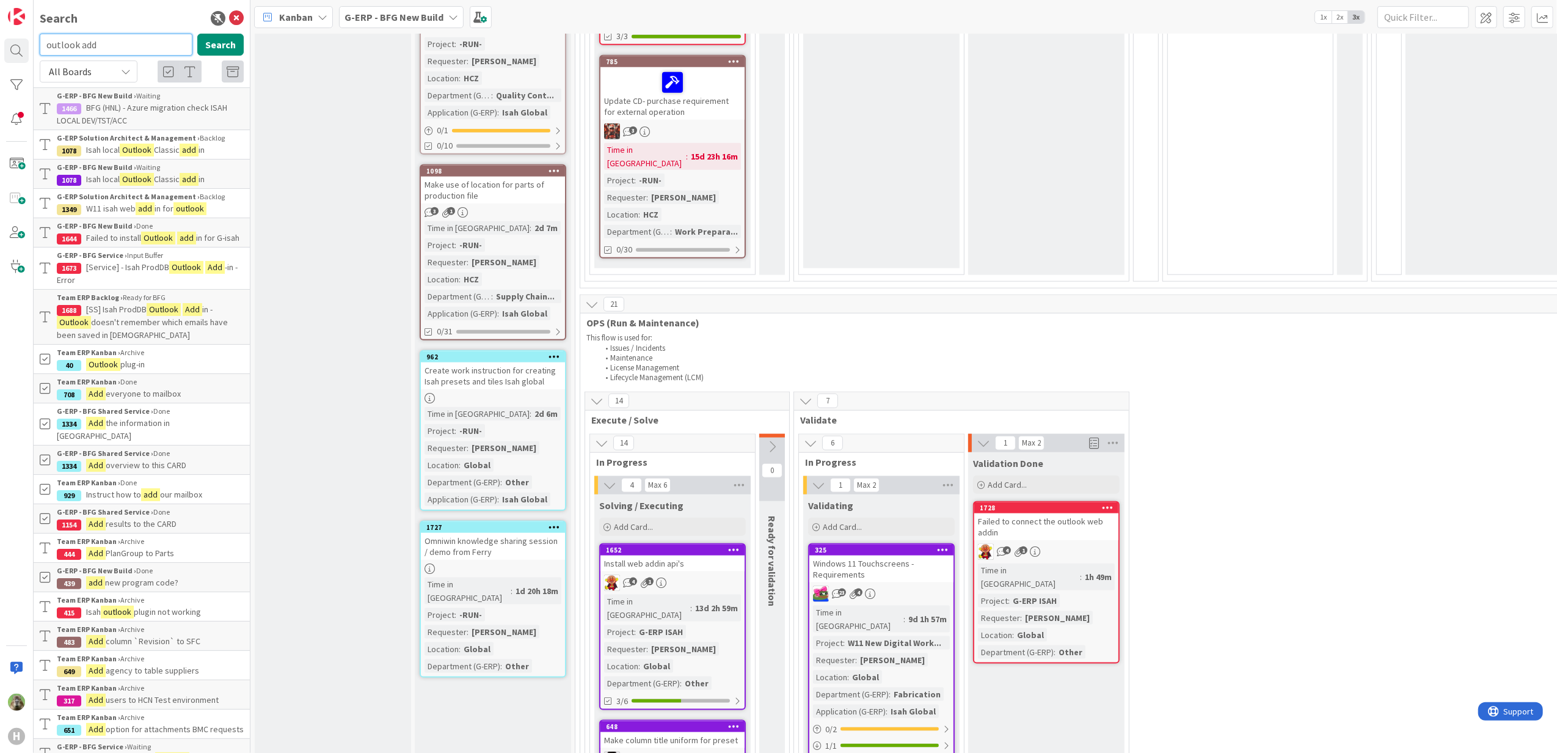
click at [132, 42] on input "outlook add" at bounding box center [116, 45] width 153 height 22
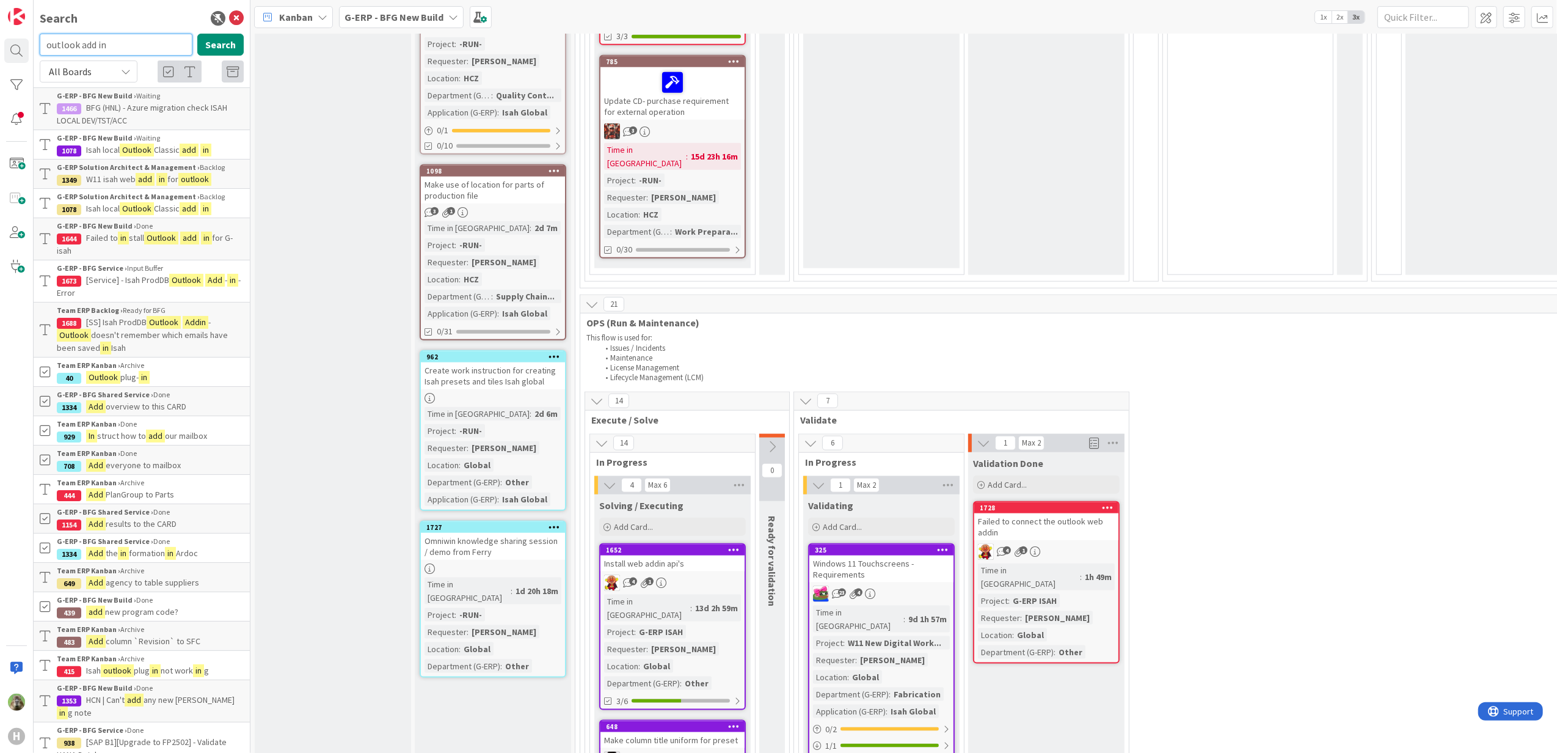
click at [127, 46] on input "outlook add in" at bounding box center [116, 45] width 153 height 22
type input "isah outlook add in"
click at [229, 18] on icon at bounding box center [236, 18] width 15 height 15
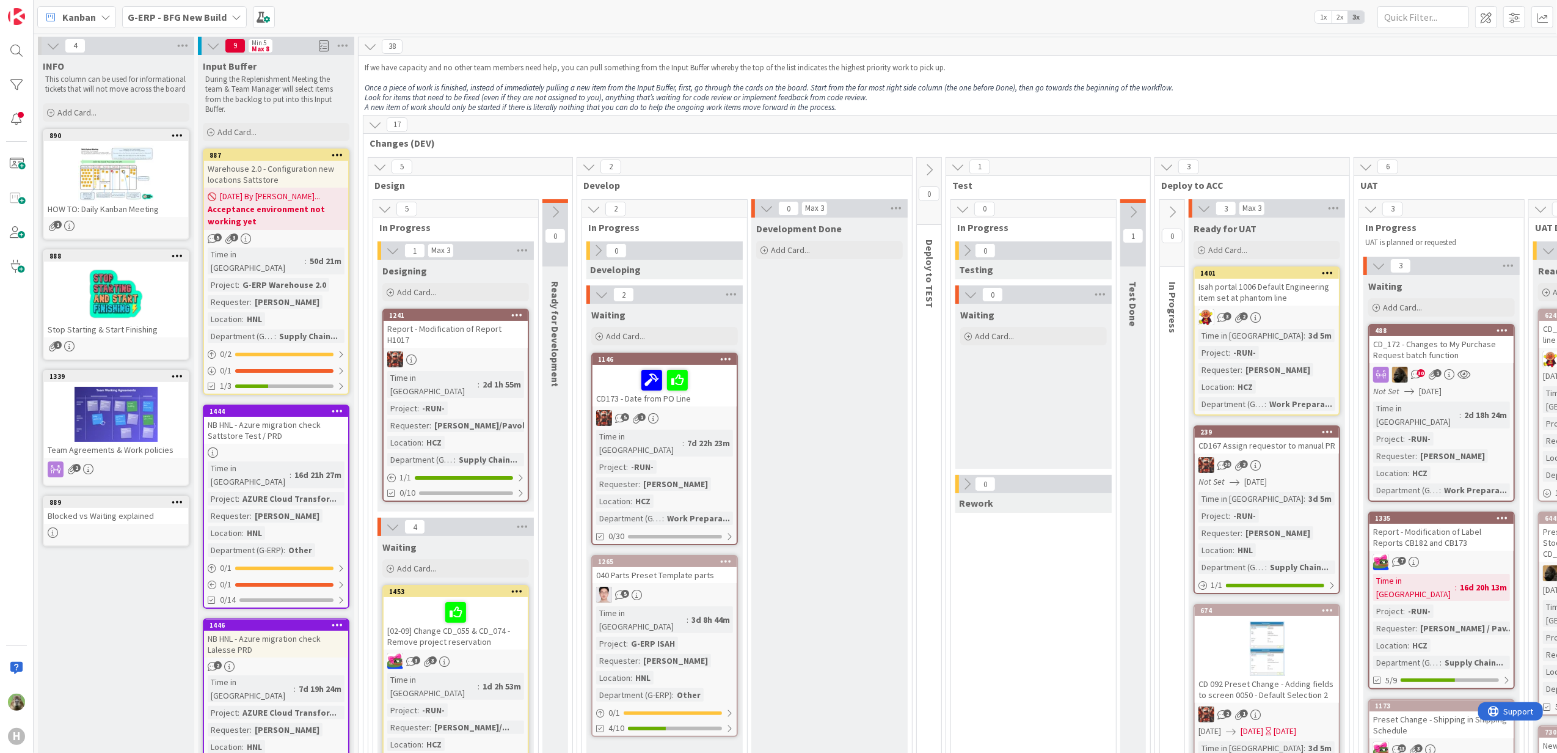
click at [219, 17] on b "G-ERP - BFG New Build" at bounding box center [177, 17] width 99 height 12
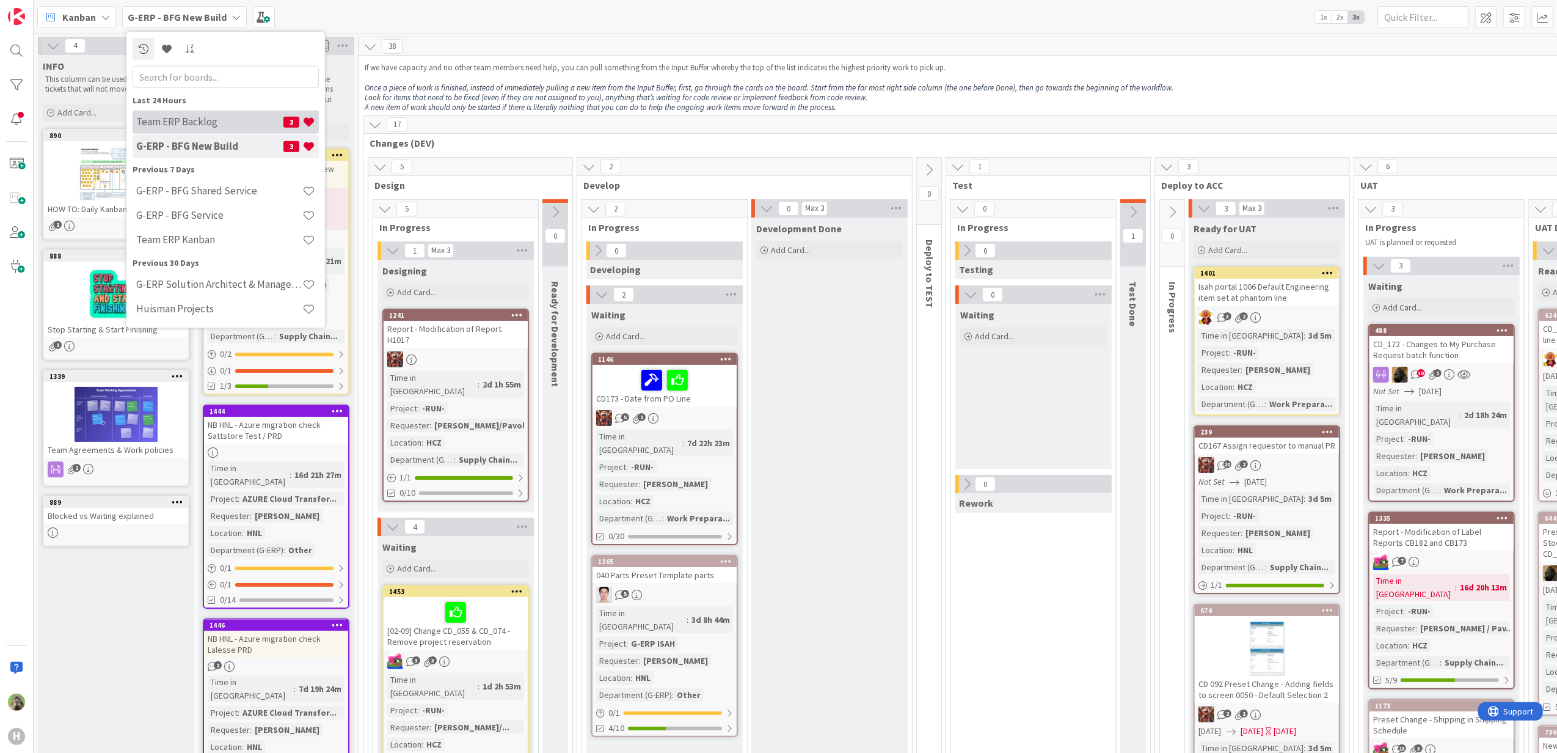
click at [230, 119] on h4 "Team ERP Backlog" at bounding box center [209, 121] width 147 height 12
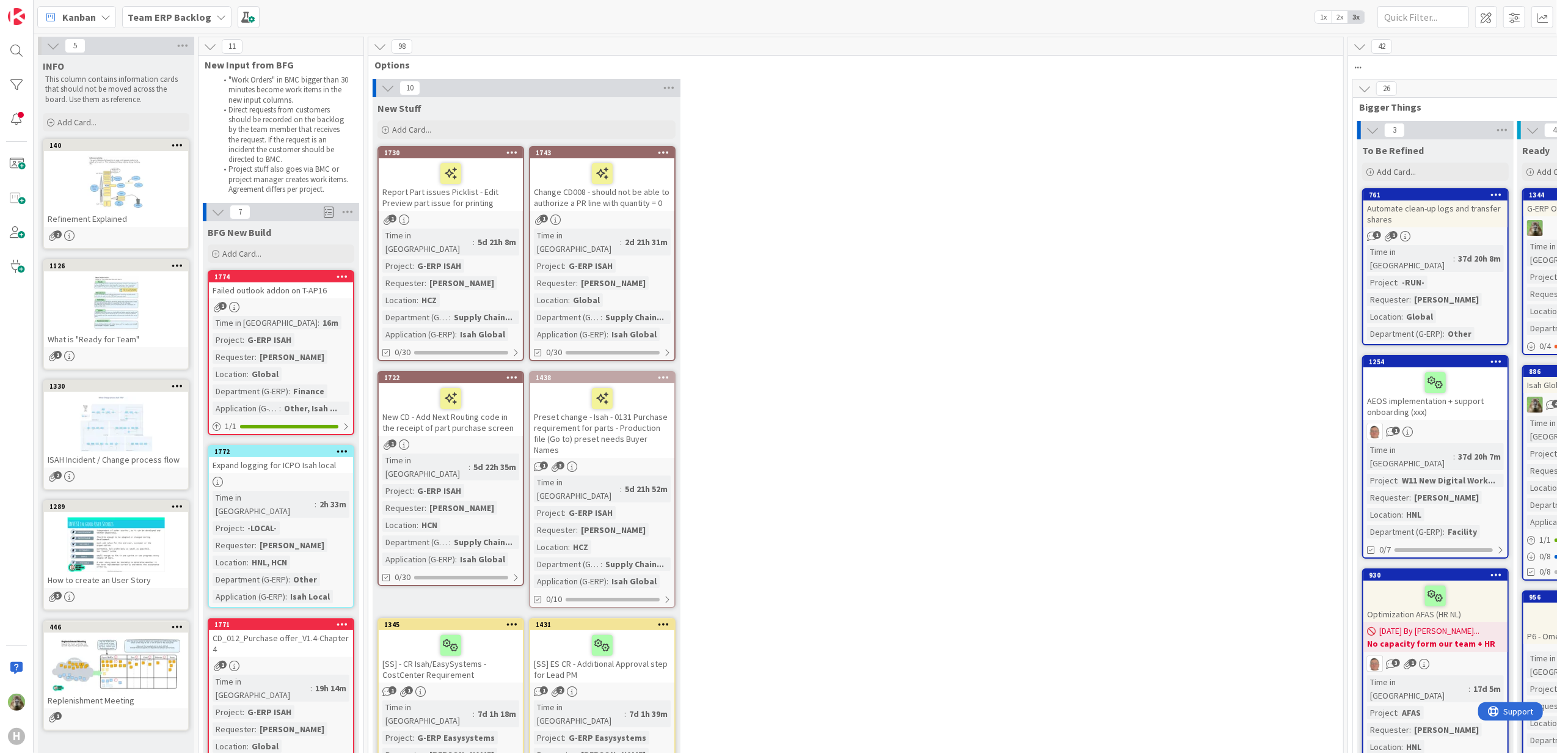
click at [313, 289] on div "Failed outlook addon on T-AP16" at bounding box center [281, 290] width 144 height 16
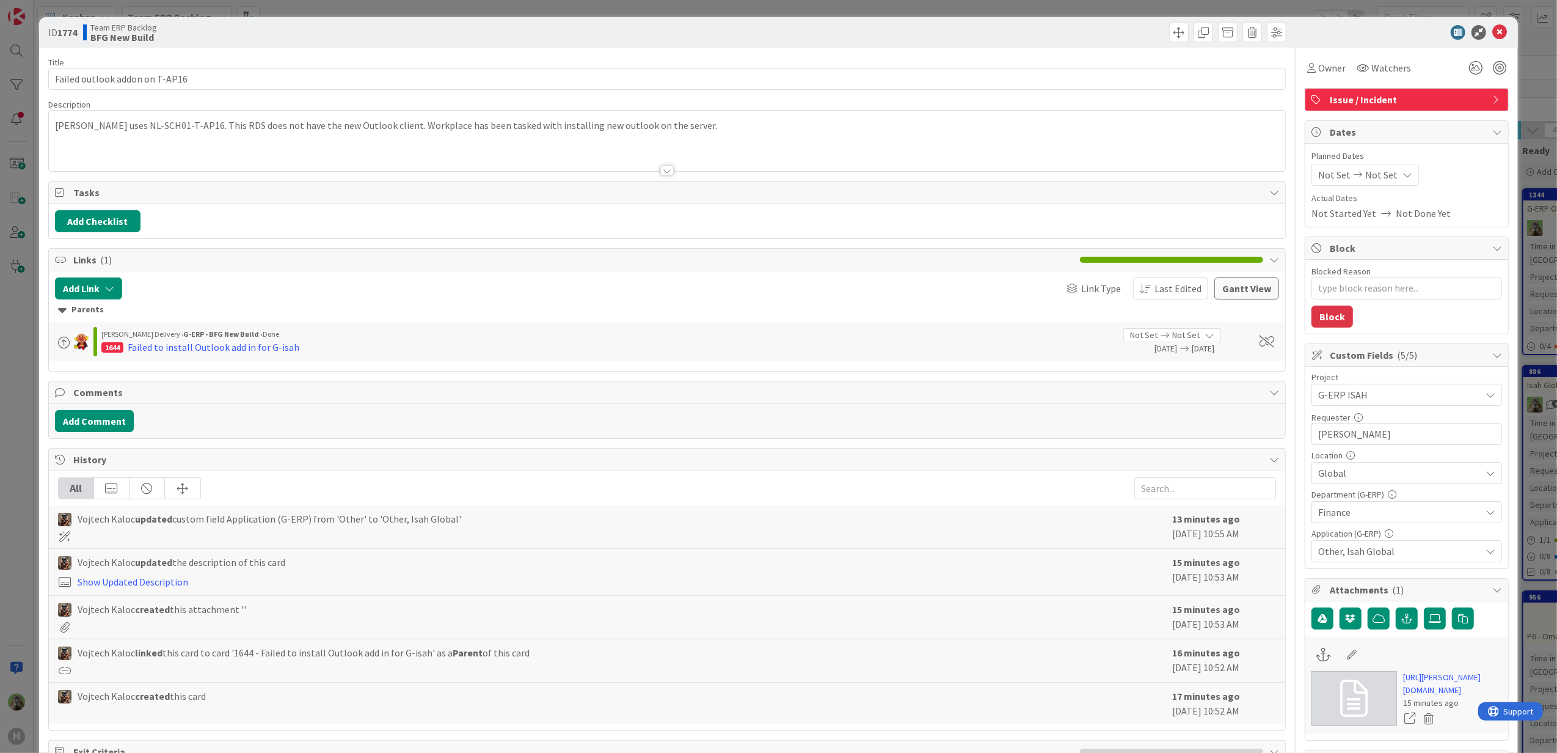
type textarea "x"
click at [685, 142] on div at bounding box center [667, 155] width 1237 height 31
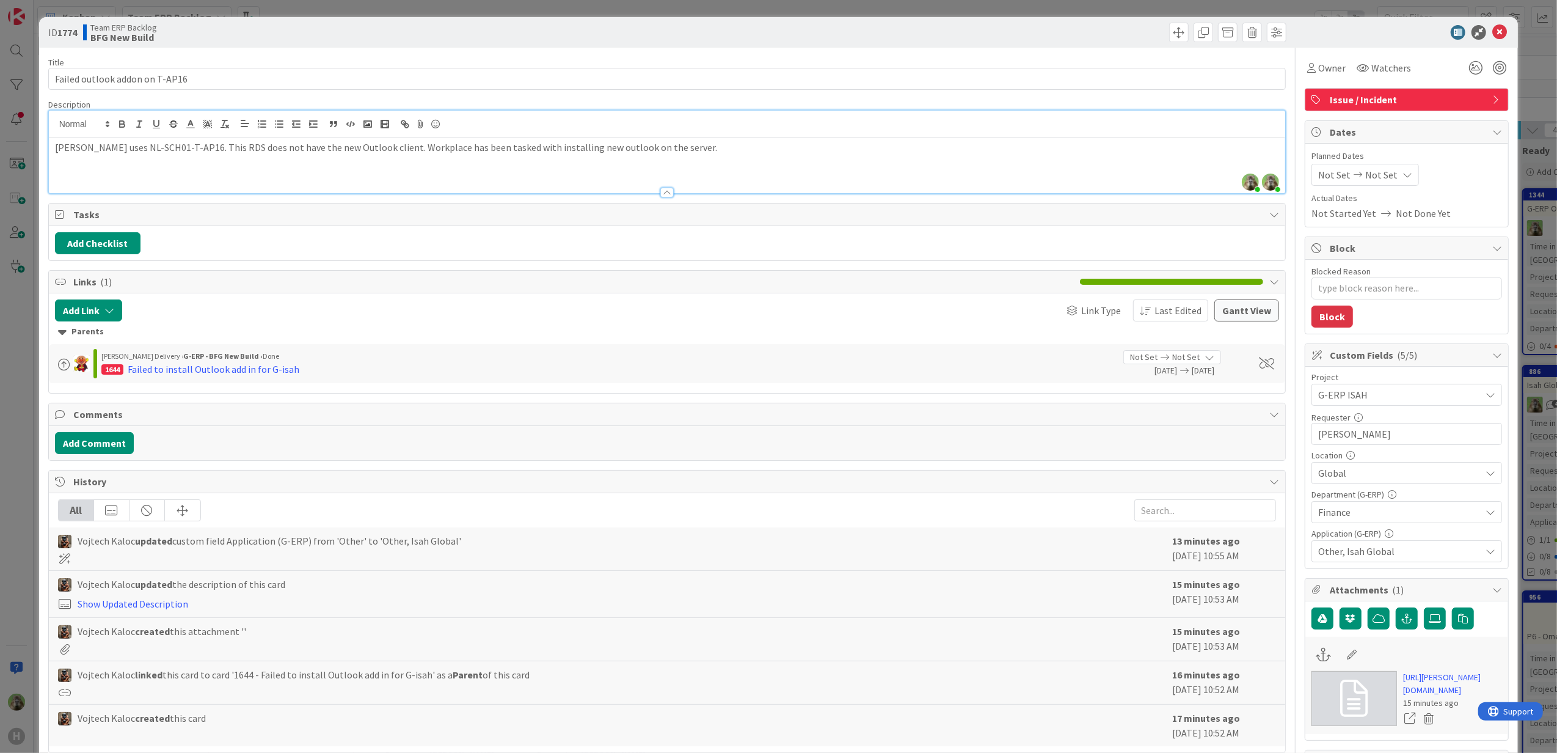
click at [685, 139] on div "[PERSON_NAME] uses NL-SCH01-T-AP16. This RDS does not have the new Outlook clie…" at bounding box center [667, 165] width 1237 height 55
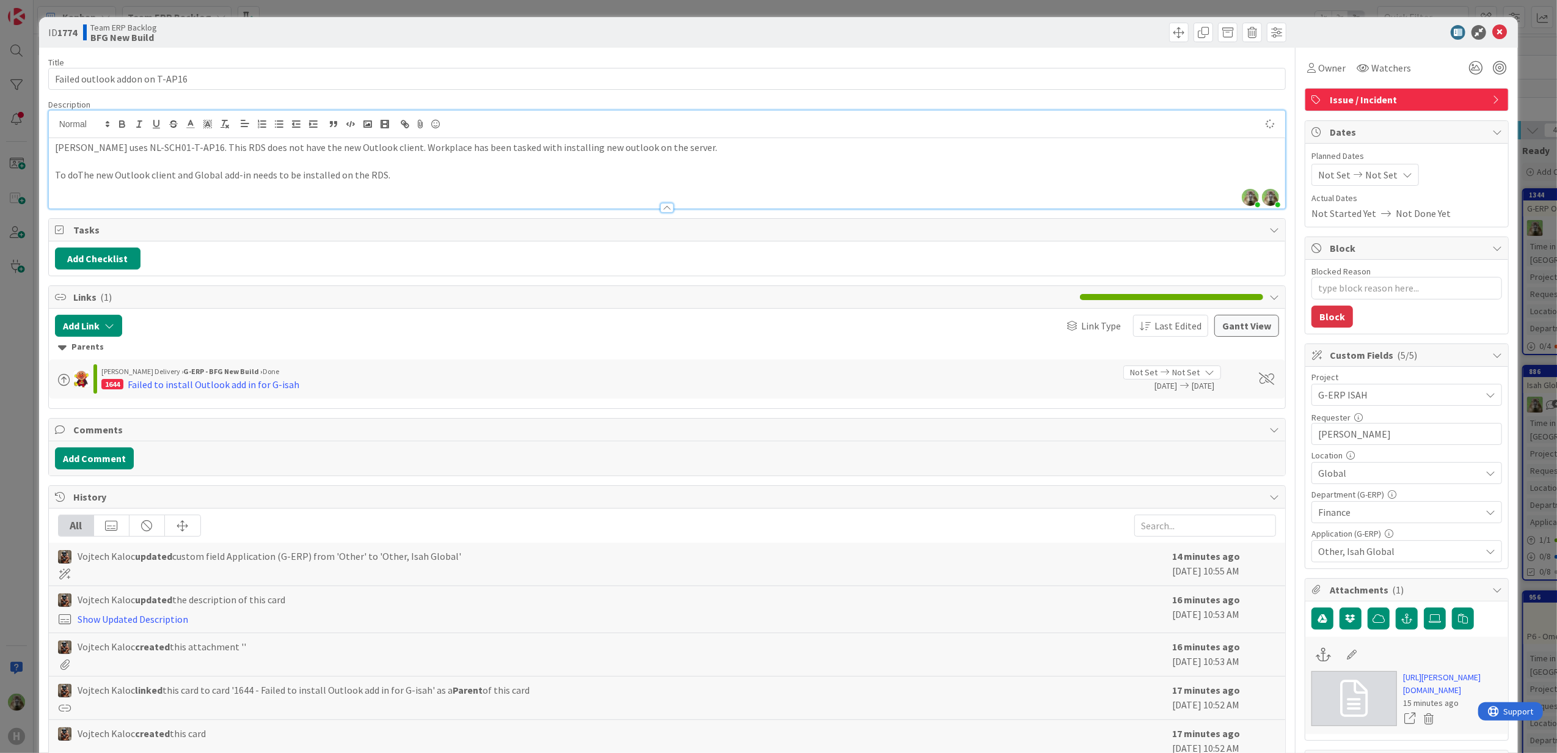
click at [79, 175] on p "To doThe new Outlook client and Global add-in needs to be installed on the RDS." at bounding box center [667, 175] width 1225 height 14
click at [1244, 403] on span "G-ERP ISAH" at bounding box center [1396, 394] width 156 height 17
click at [1244, 404] on span "G-ERP ISAH" at bounding box center [1396, 395] width 155 height 17
type textarea "x"
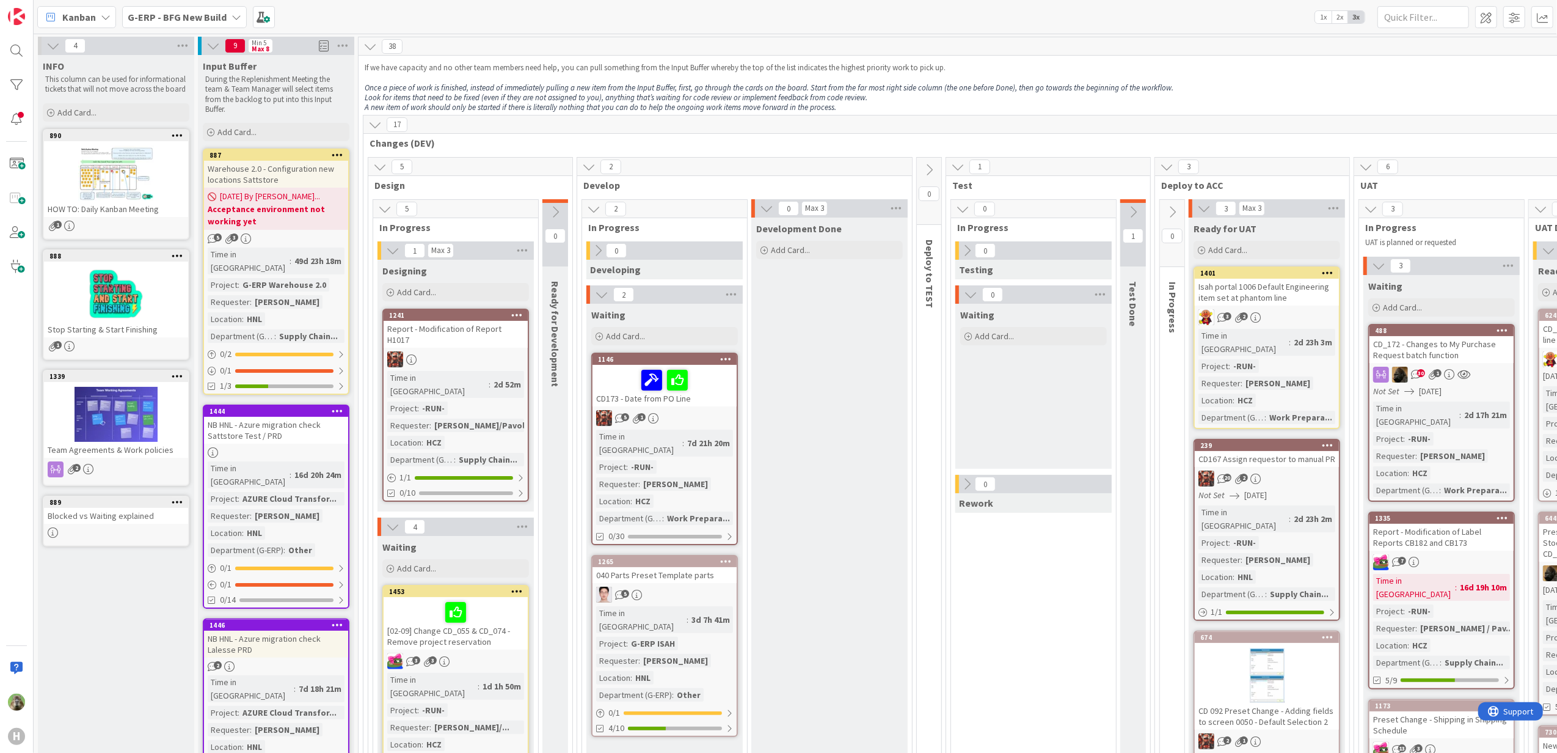
scroll to position [163, 0]
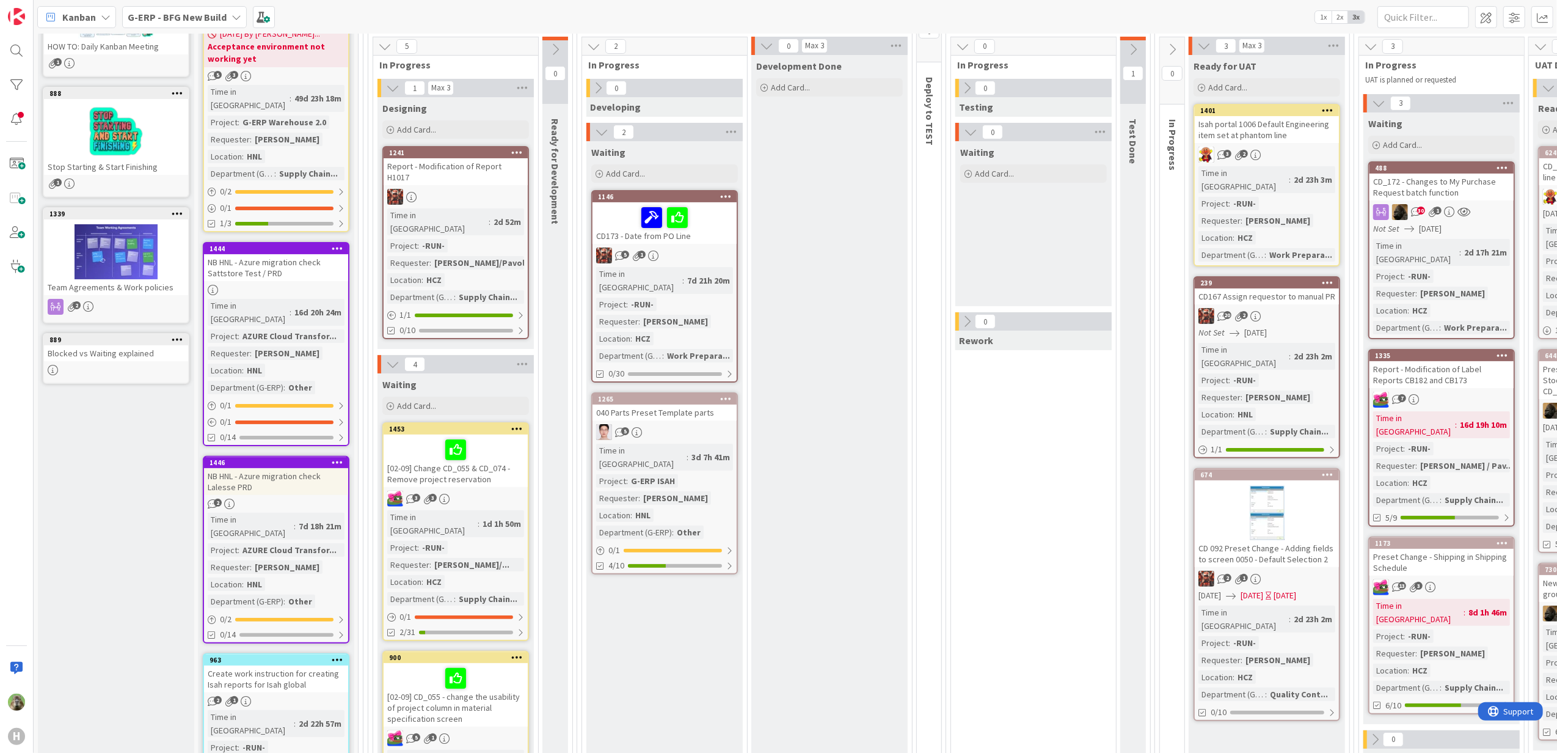
click at [20, 35] on div "H" at bounding box center [17, 376] width 34 height 753
click at [18, 39] on div at bounding box center [16, 50] width 24 height 24
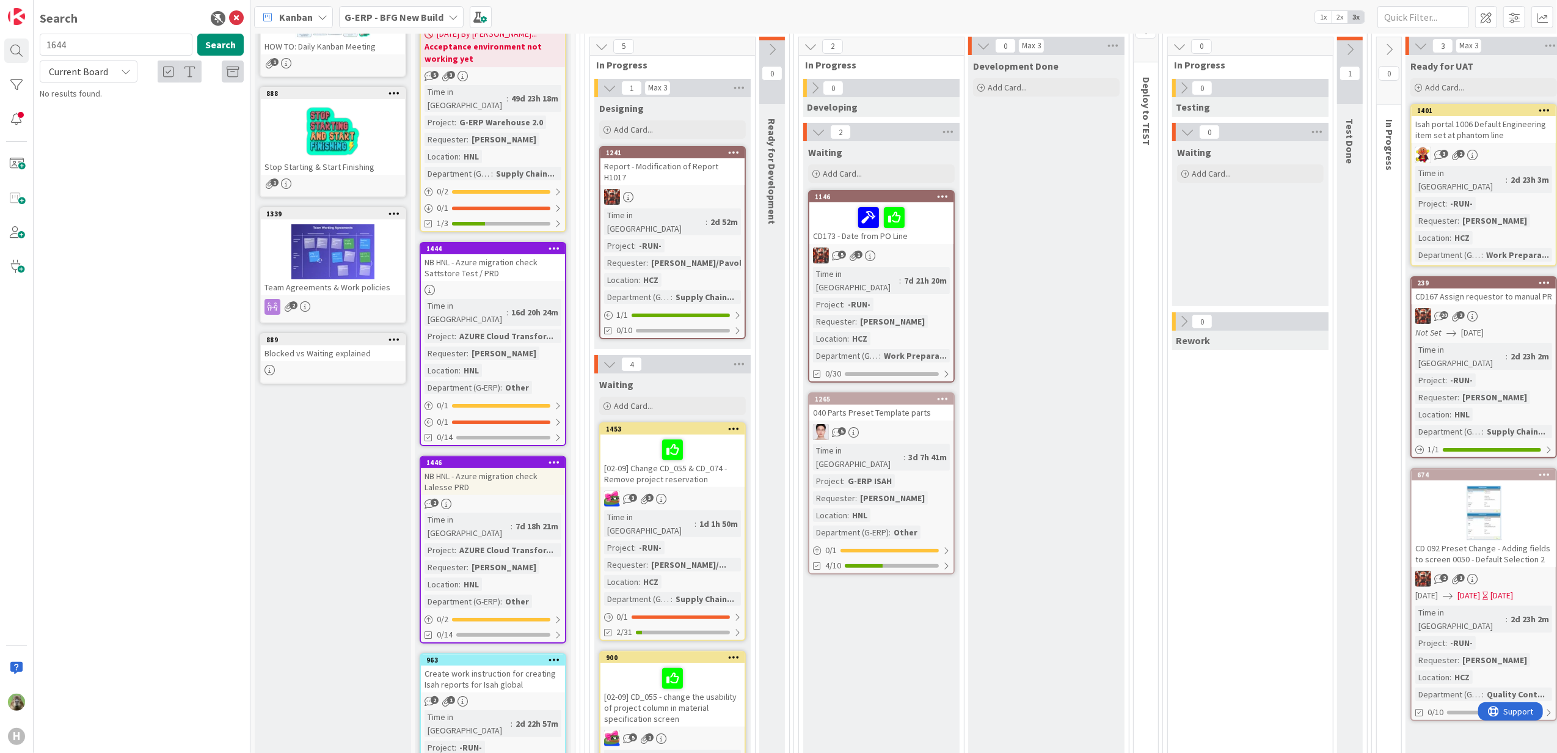
type input "1644"
click at [148, 108] on span "Failed to install Outlook add in for G-isah" at bounding box center [159, 107] width 147 height 11
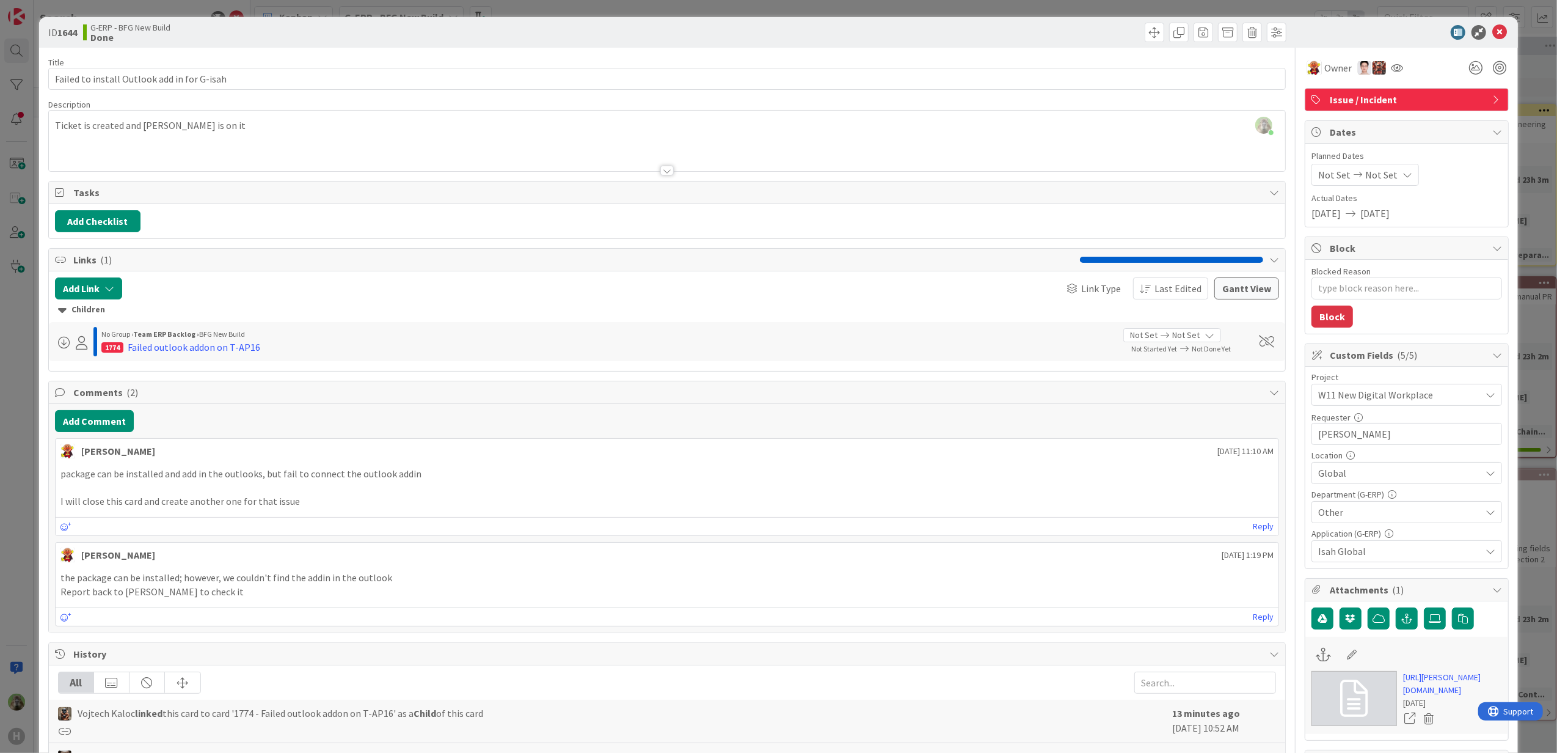
click at [1, 395] on div "ID 1644 G-ERP - BFG New Build Done Title 43 / 128 Failed to install Outlook add…" at bounding box center [778, 376] width 1557 height 753
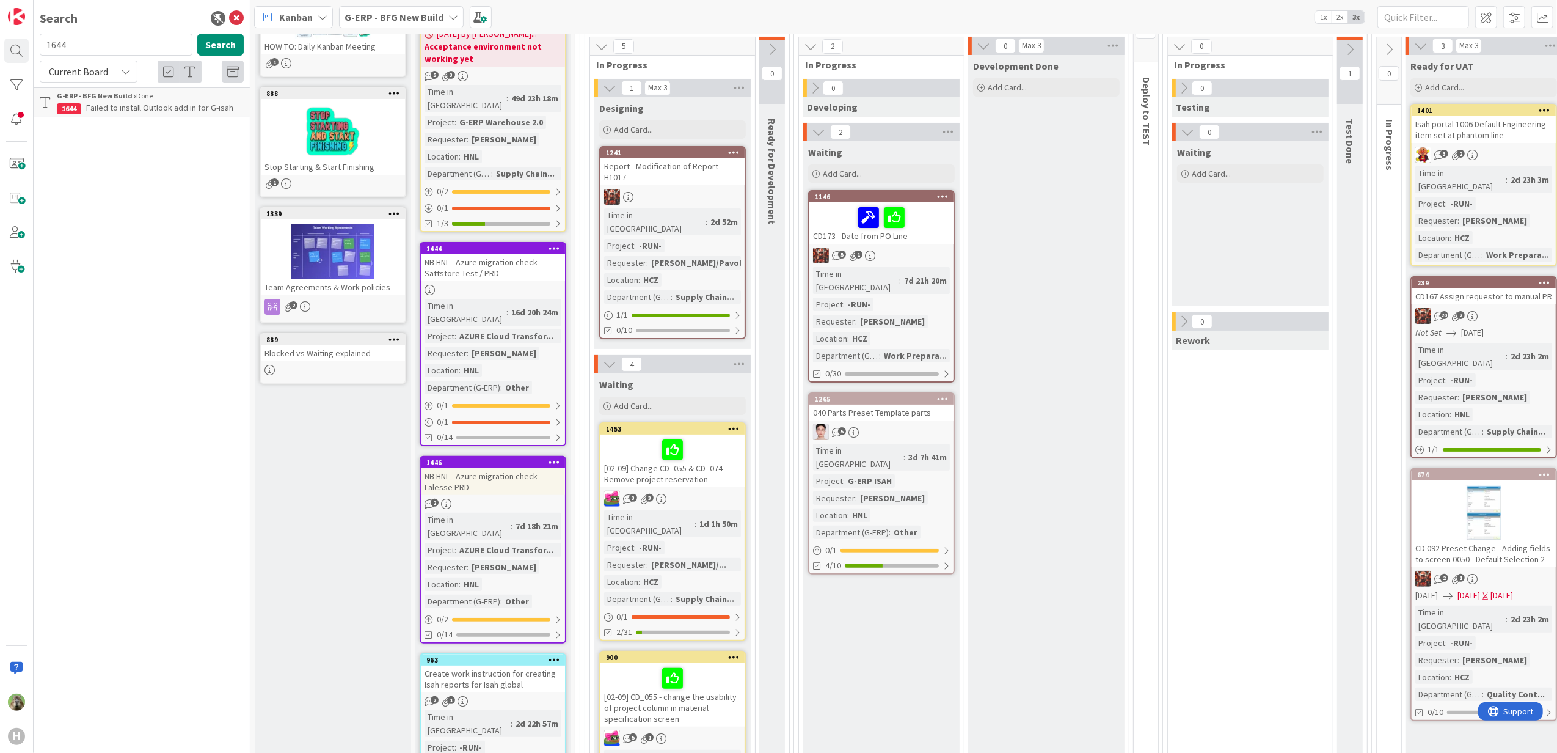
click at [390, 13] on b "G-ERP - BFG New Build" at bounding box center [394, 17] width 99 height 12
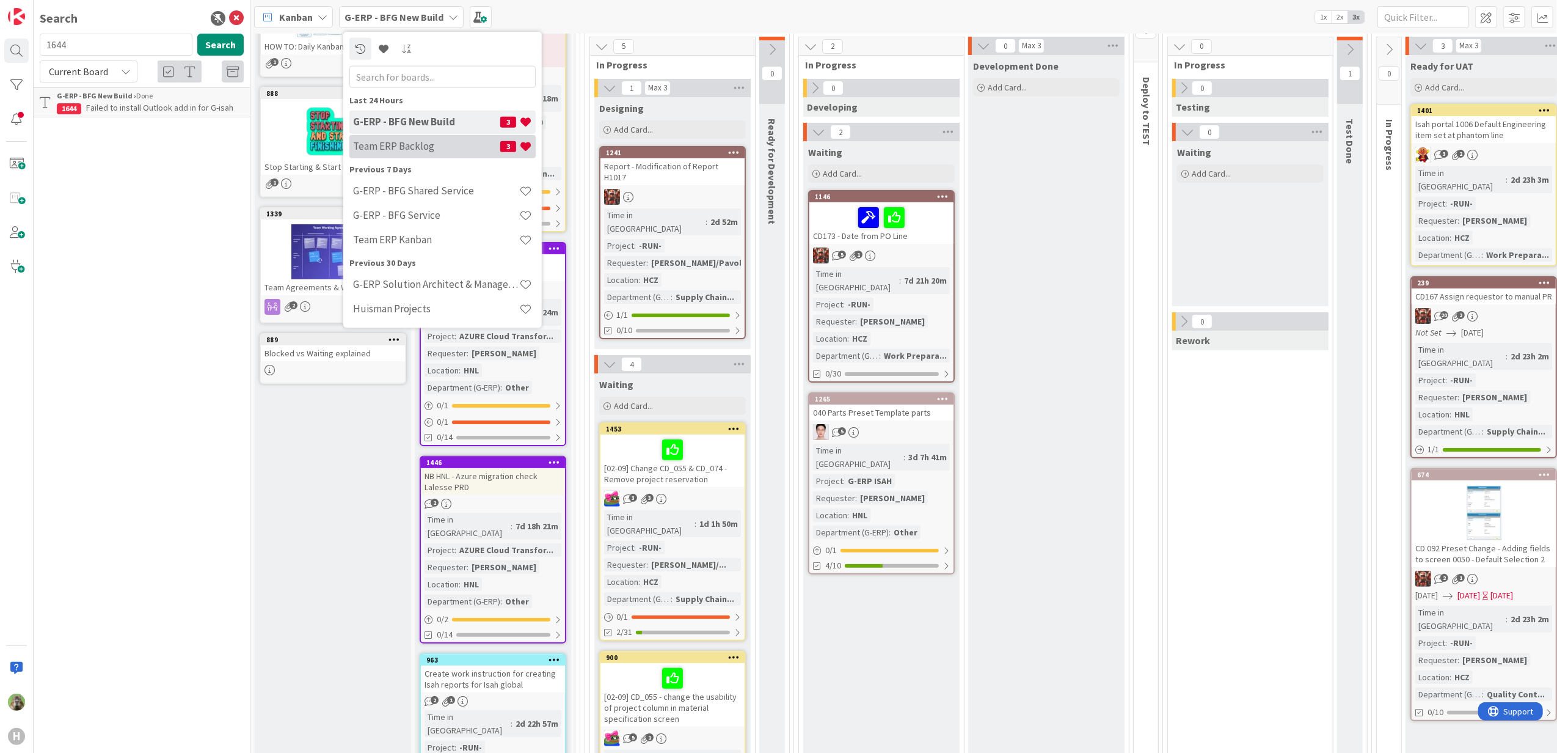
click at [430, 136] on div "Team ERP Backlog 3" at bounding box center [442, 145] width 186 height 23
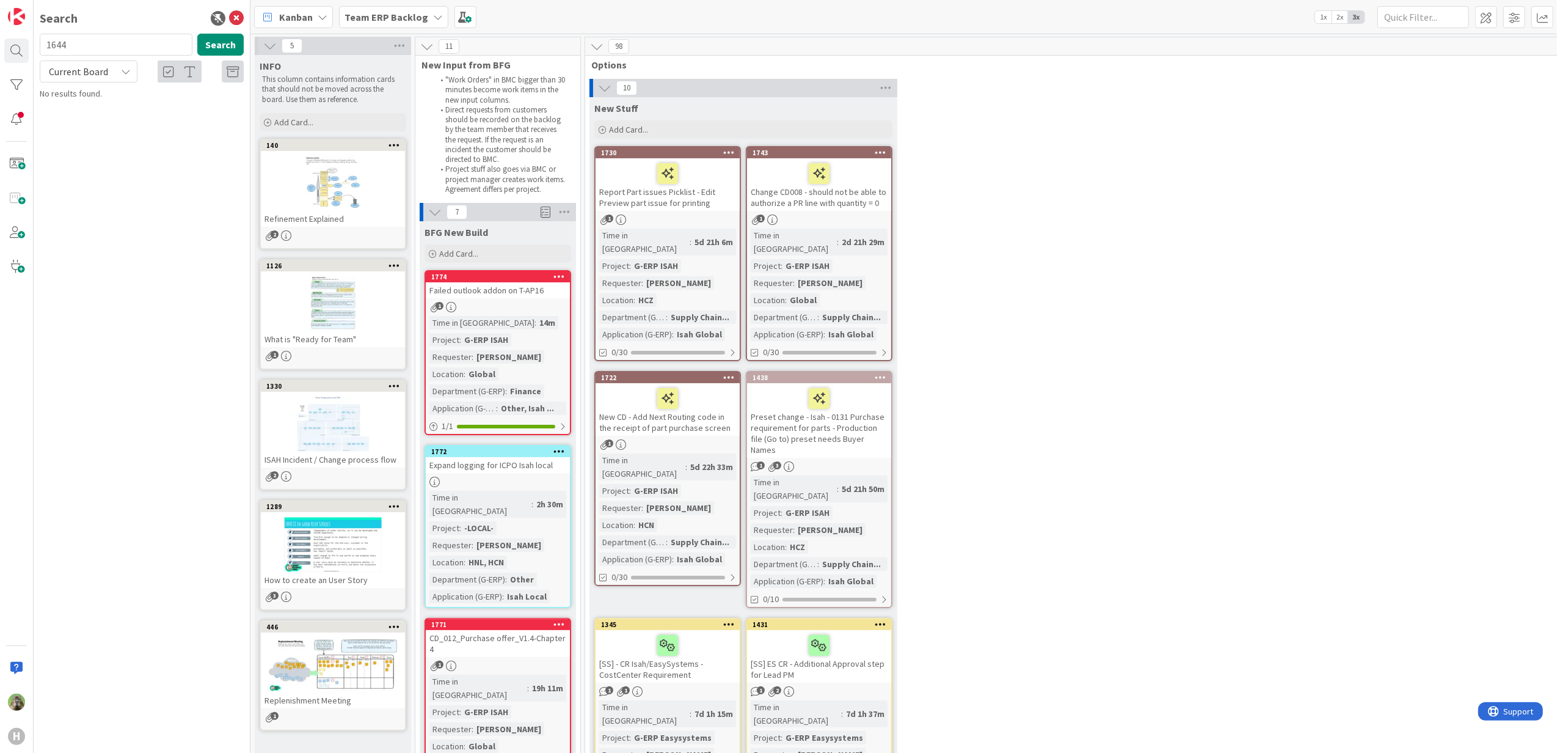
click at [528, 288] on div "Failed outlook addon on T-AP16" at bounding box center [498, 290] width 144 height 16
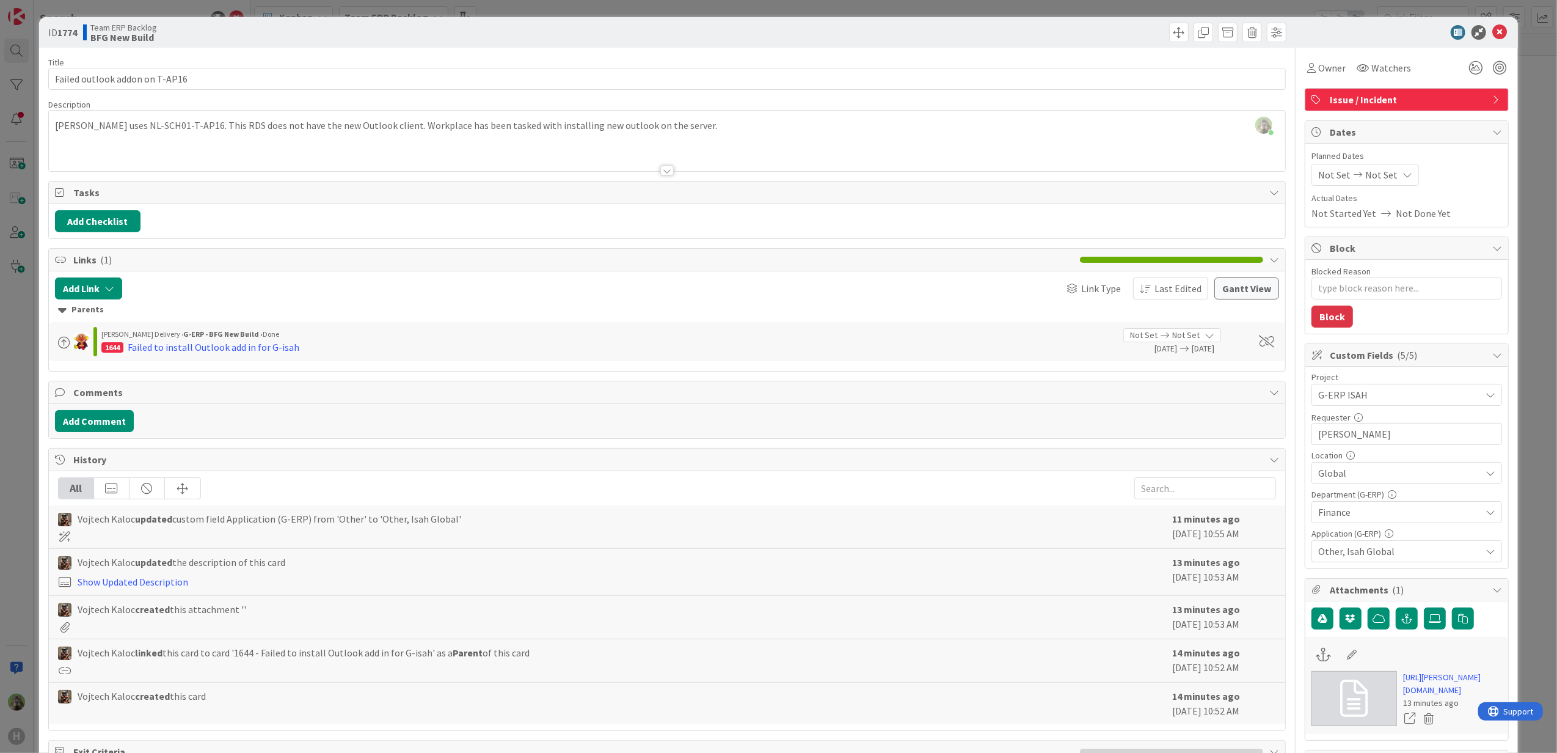
click at [1, 462] on div "ID 1774 Team ERP Backlog BFG New Build Title 30 / 128 Failed outlook addon on T…" at bounding box center [778, 376] width 1557 height 753
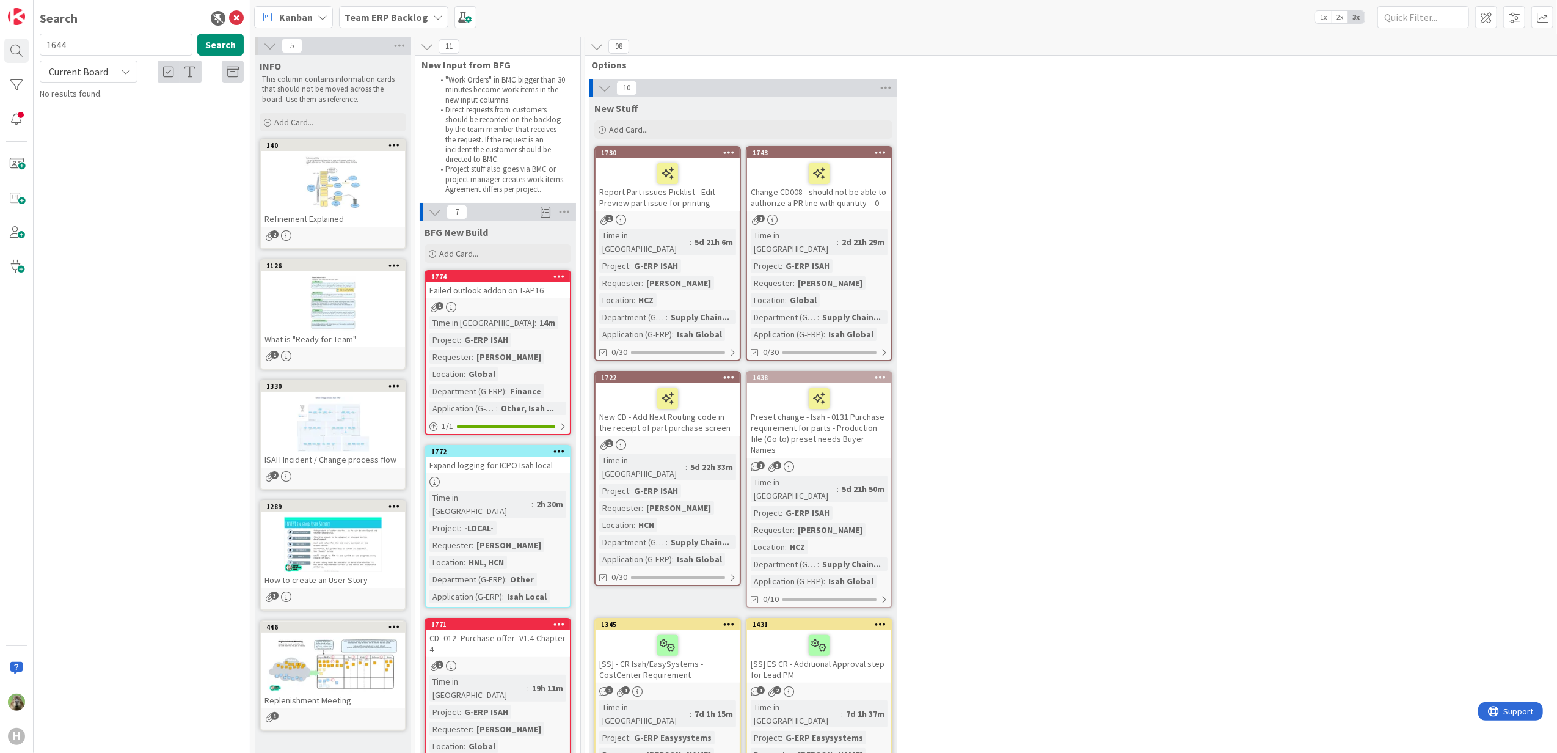
click at [494, 284] on div "Failed outlook addon on T-AP16" at bounding box center [498, 290] width 144 height 16
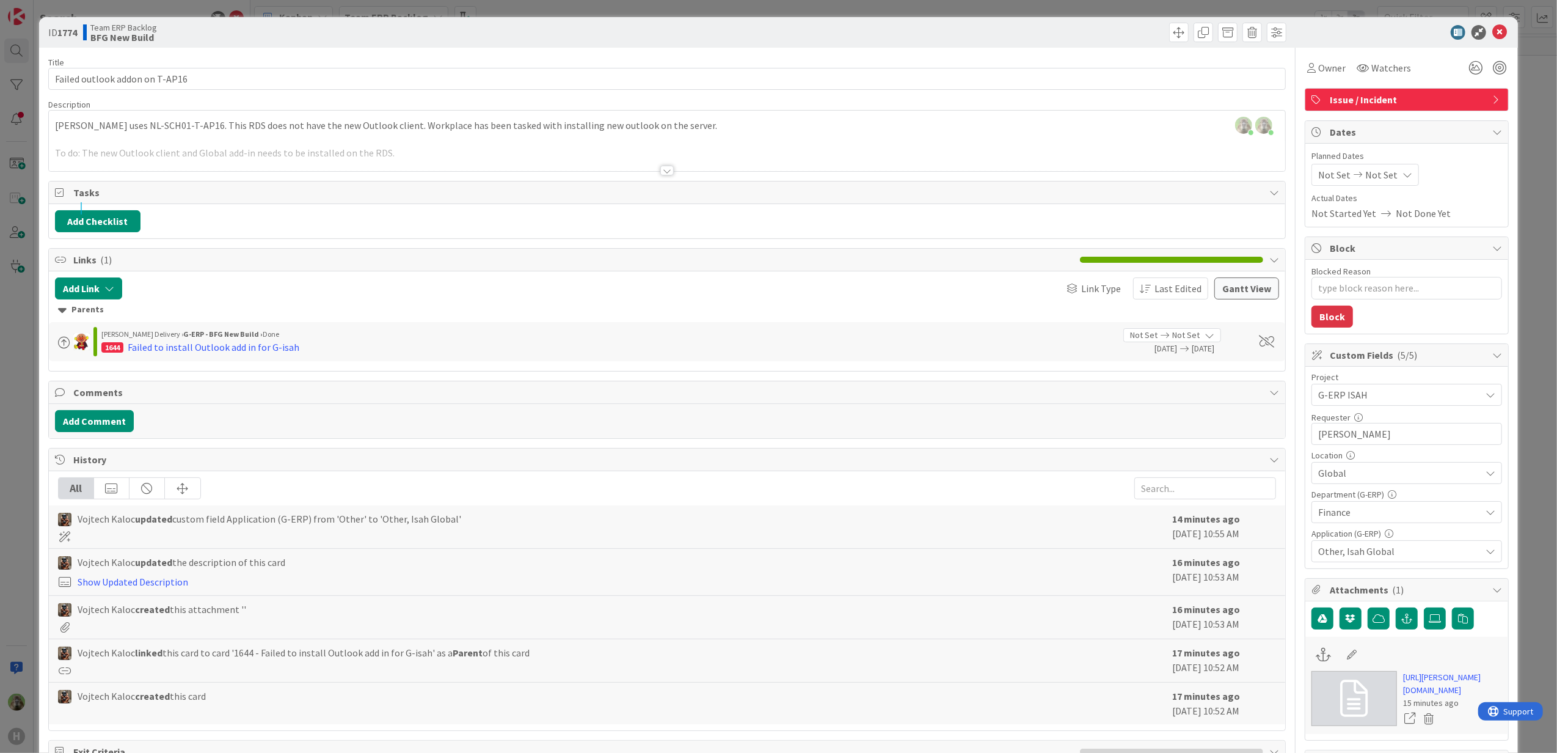
click at [13, 384] on div "ID 1774 Team ERP Backlog BFG New Build Title 30 / 128 Failed outlook addon on T…" at bounding box center [778, 376] width 1557 height 753
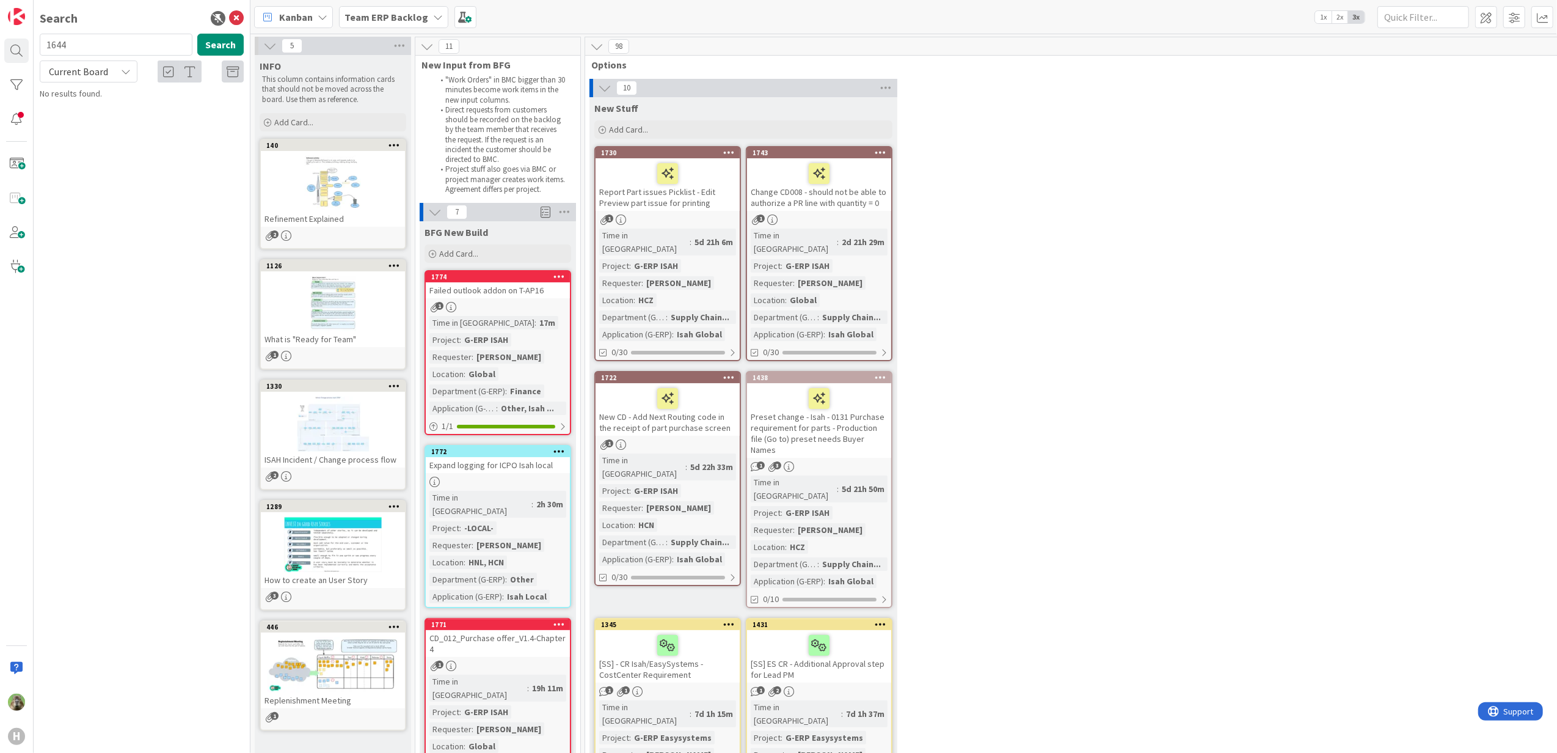
click at [565, 277] on icon at bounding box center [560, 276] width 12 height 9
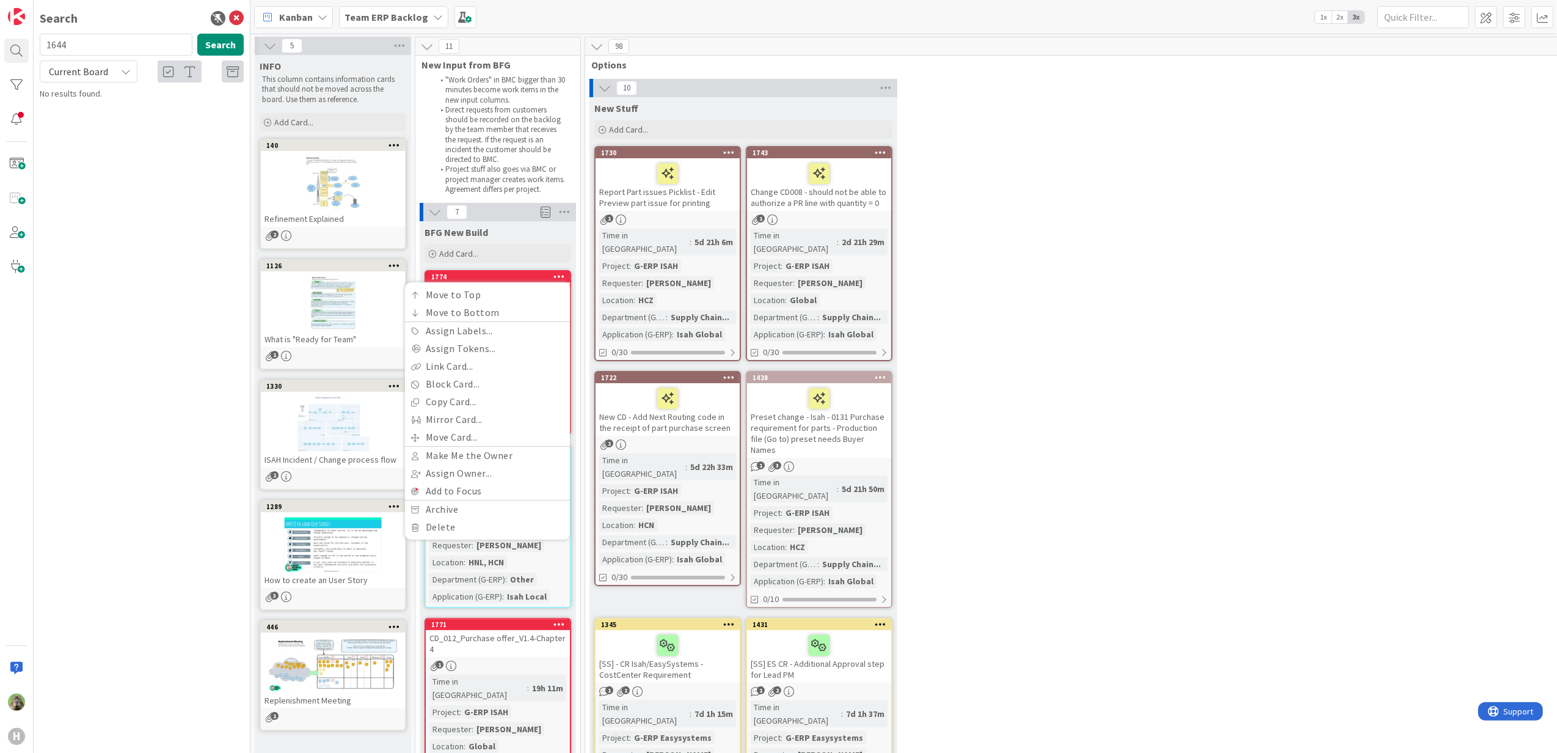
click at [1108, 340] on div "10 New Stuff Add Card... 1743 Change CD008 - should not be able to authorize a …" at bounding box center [1073, 655] width 970 height 1152
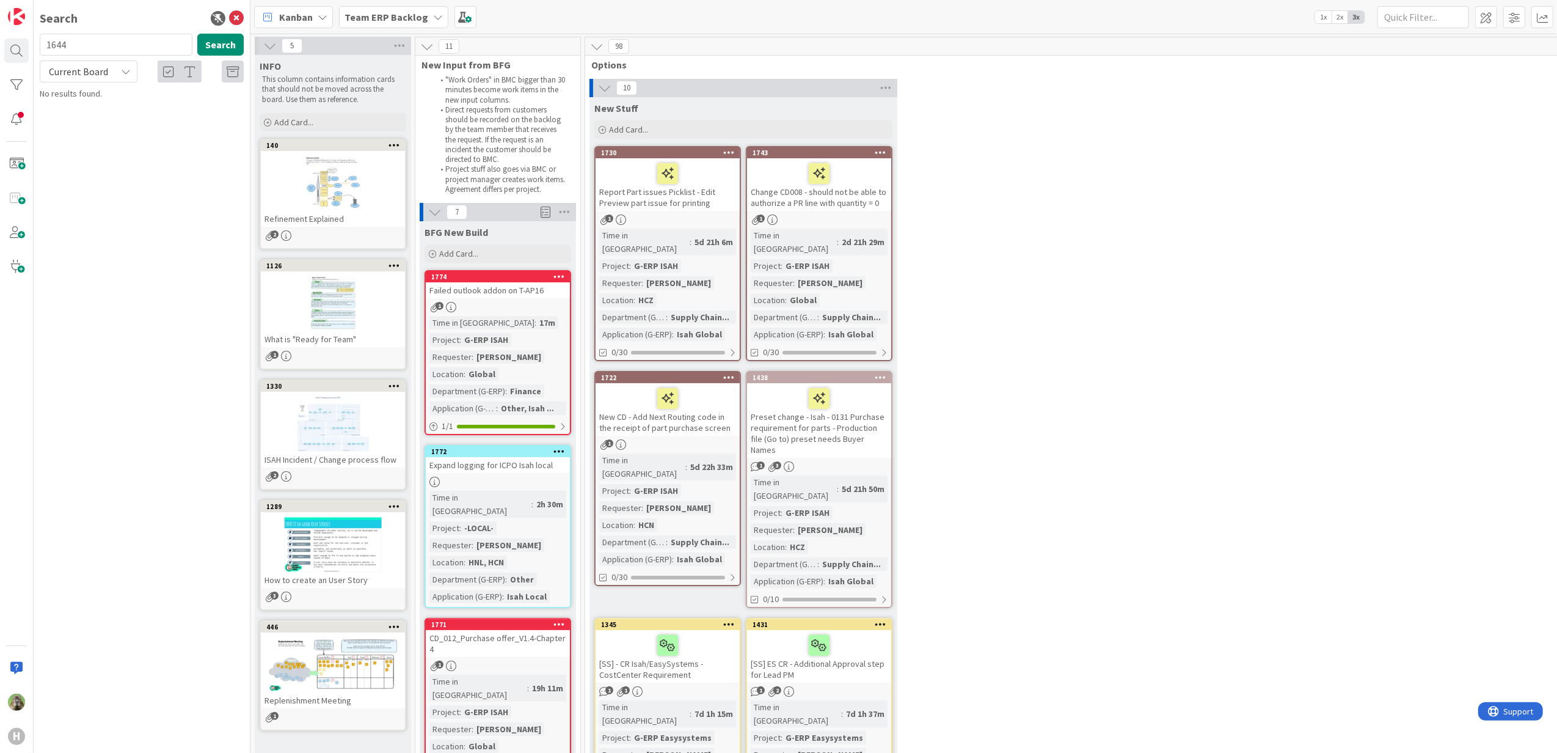
click at [557, 274] on icon at bounding box center [560, 276] width 12 height 9
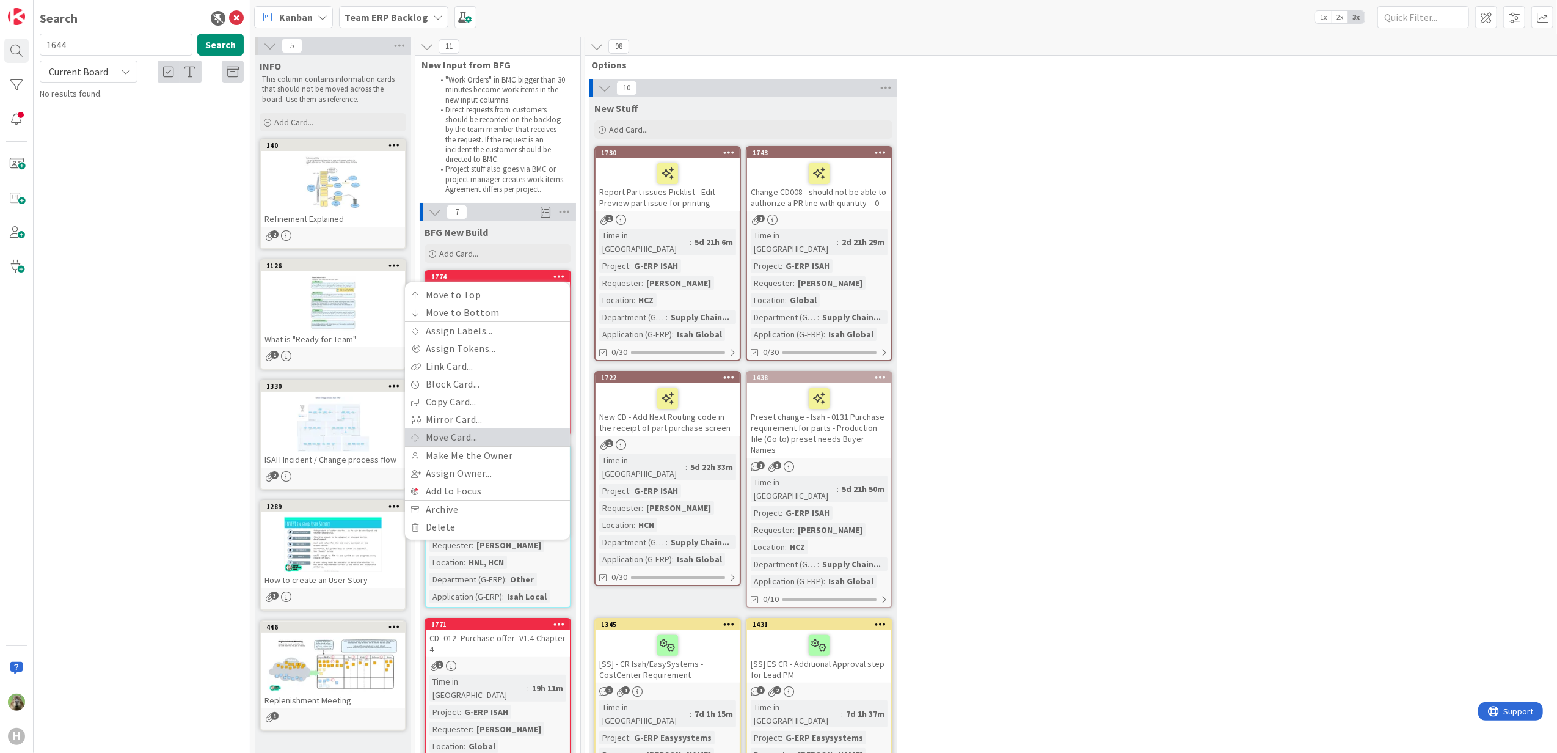
click at [500, 440] on link "Move Card..." at bounding box center [487, 437] width 165 height 18
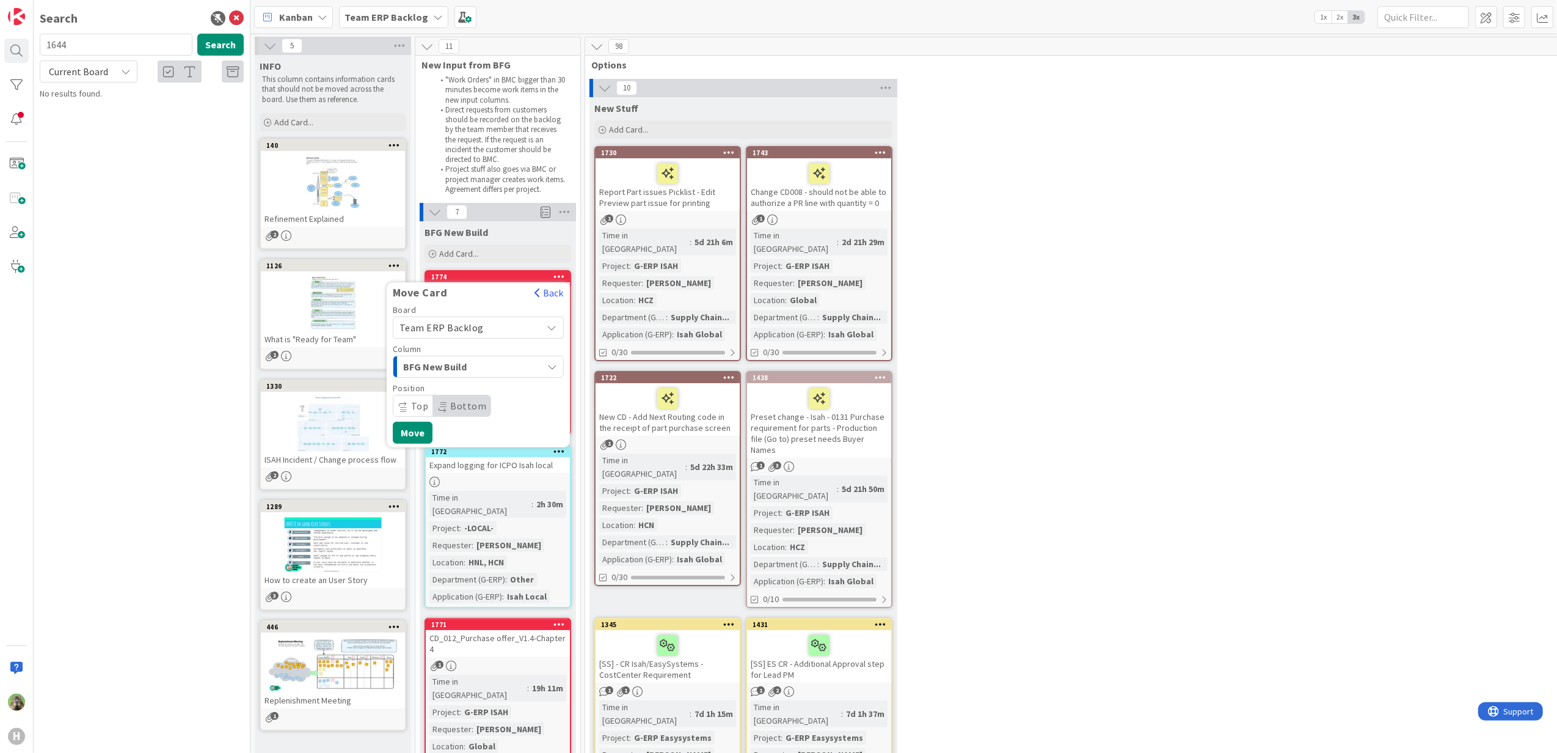
click at [519, 338] on div "Team ERP Backlog" at bounding box center [478, 327] width 171 height 22
click at [545, 325] on div "Team ERP Backlog" at bounding box center [478, 327] width 171 height 22
click at [1153, 400] on div "10 New Stuff Add Card... 1743 Change CD008 - should not be able to authorize a …" at bounding box center [1073, 655] width 970 height 1152
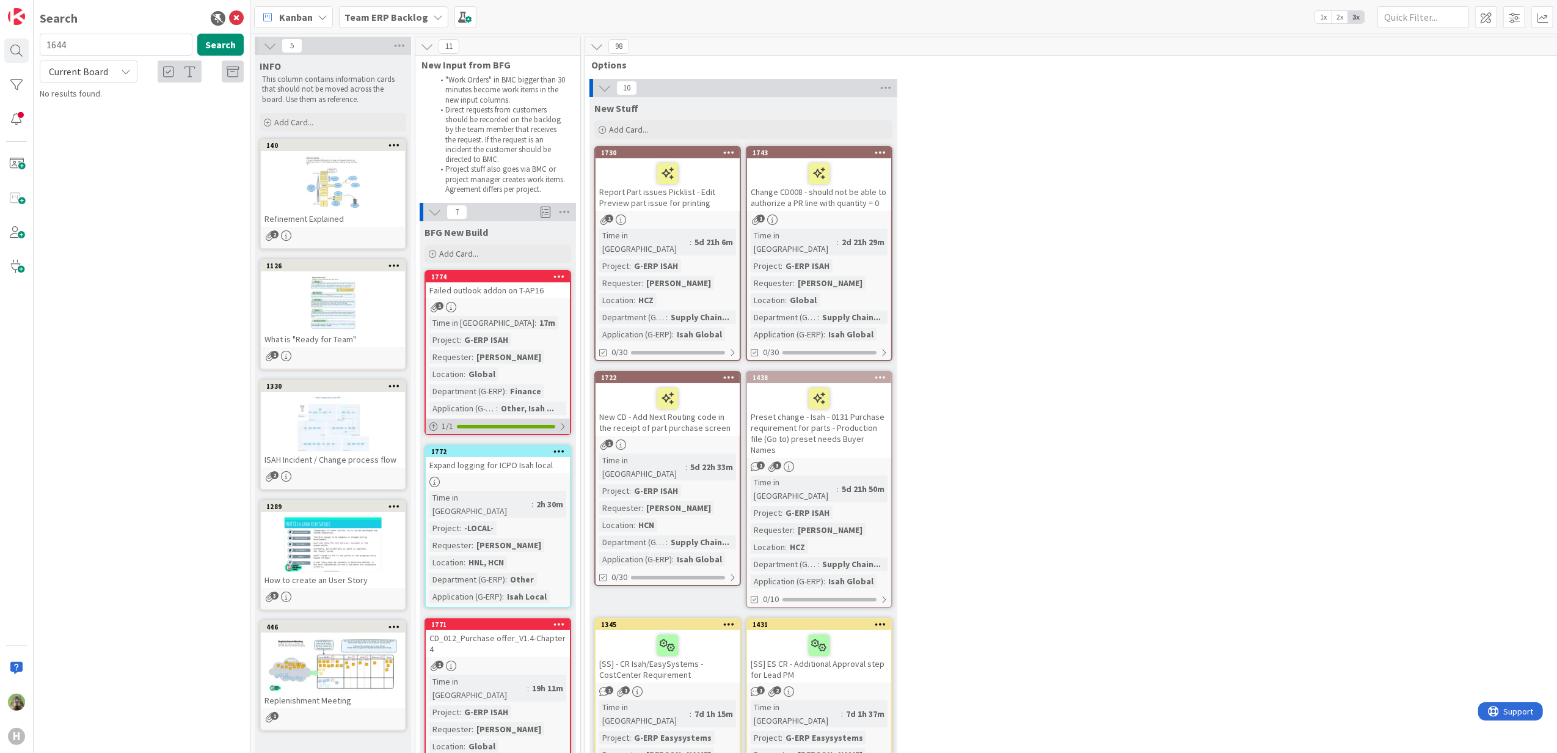
click at [558, 423] on div "1 / 1" at bounding box center [498, 426] width 144 height 15
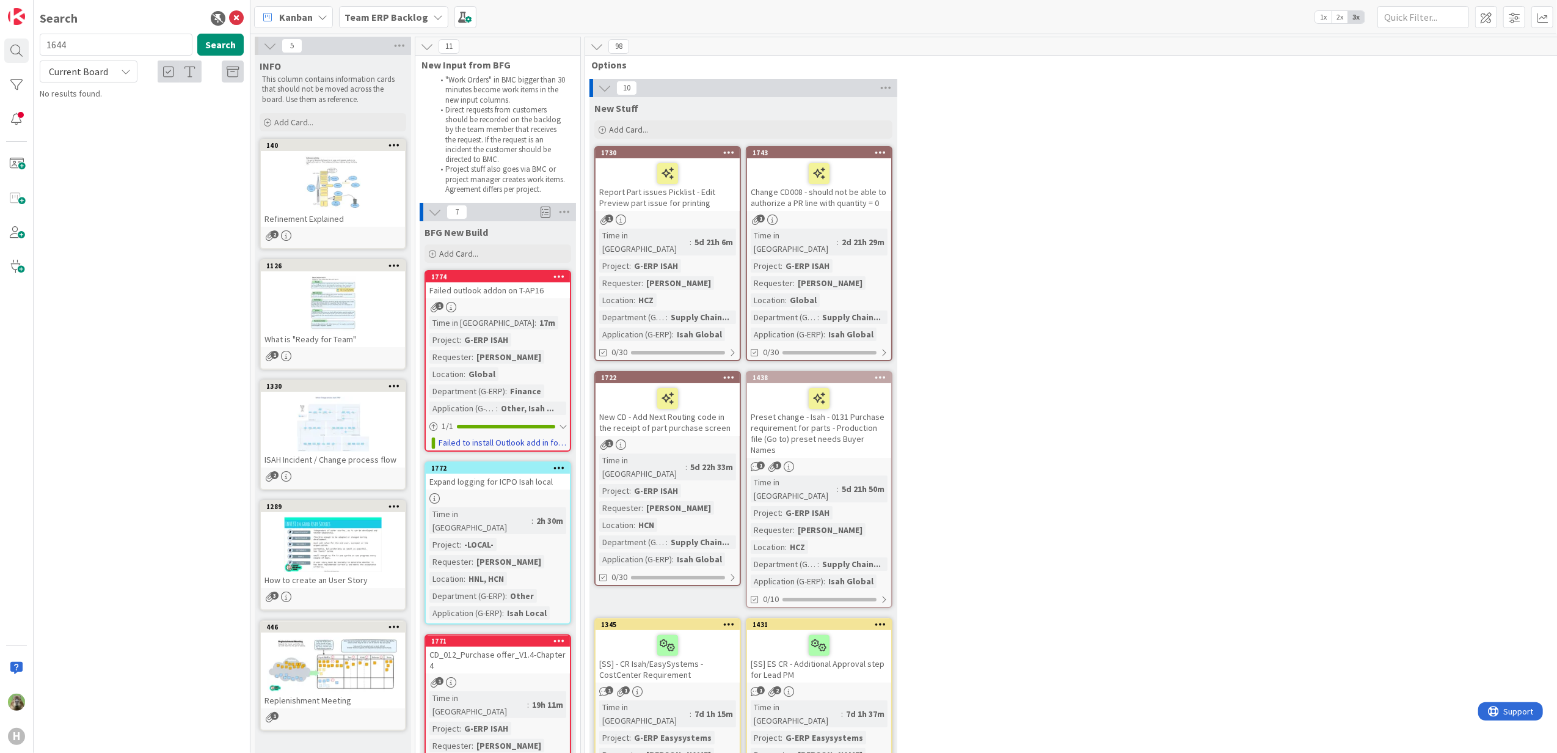
click at [540, 294] on div "Failed outlook addon on T-AP16" at bounding box center [498, 290] width 144 height 16
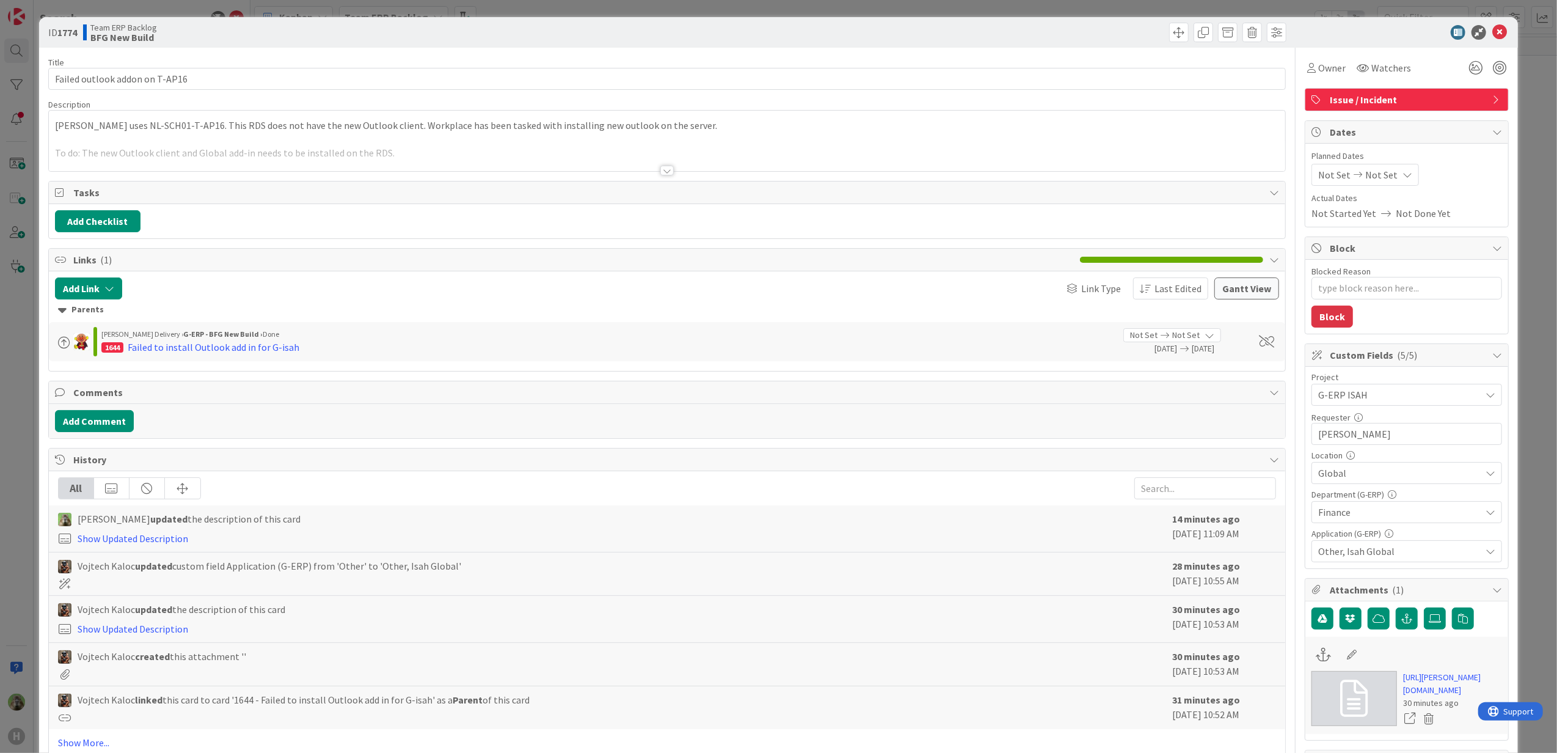
type textarea "x"
click at [105, 412] on div "Add Comment" at bounding box center [667, 421] width 1237 height 34
click at [108, 424] on button "Add Comment" at bounding box center [94, 421] width 79 height 22
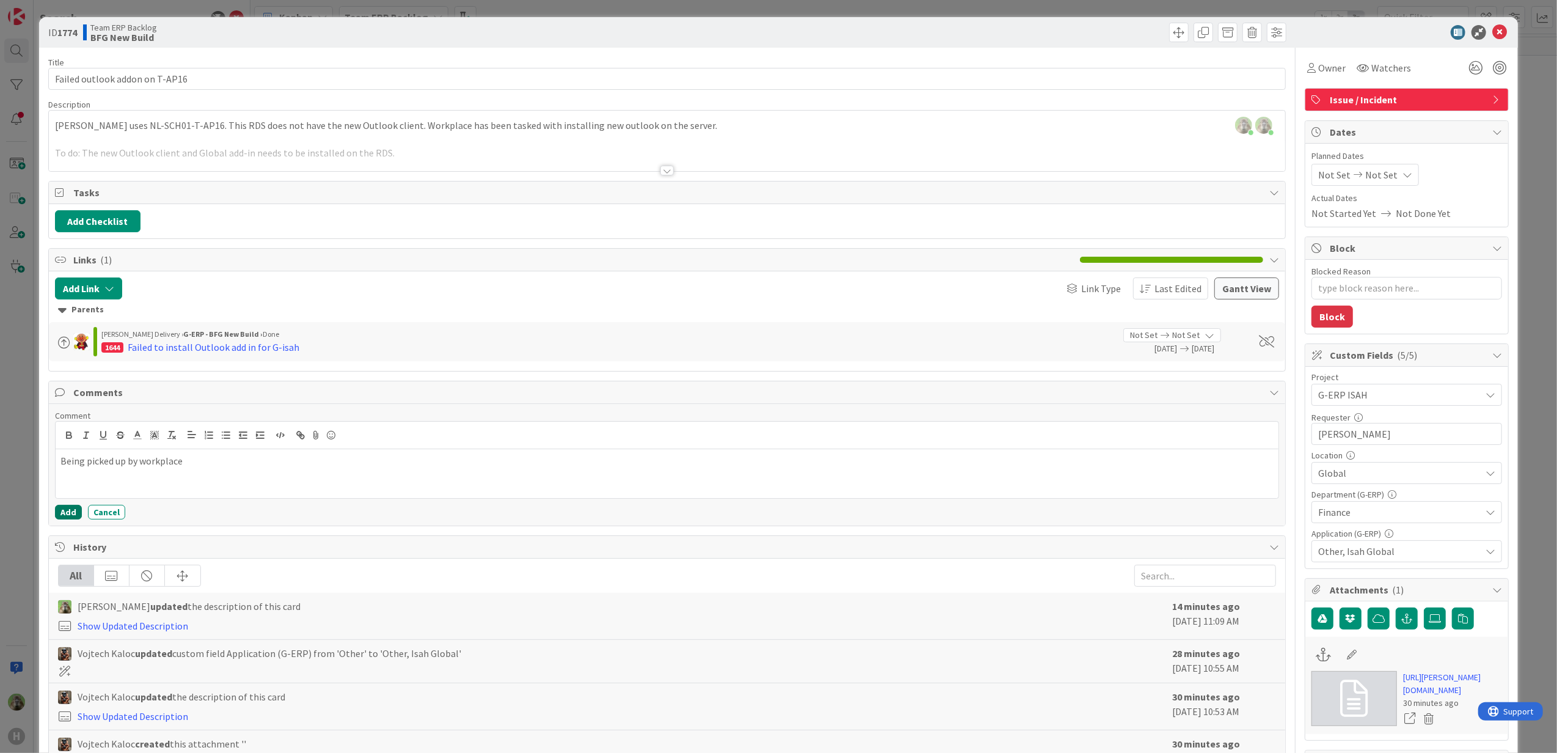
click at [60, 516] on button "Add" at bounding box center [68, 512] width 27 height 15
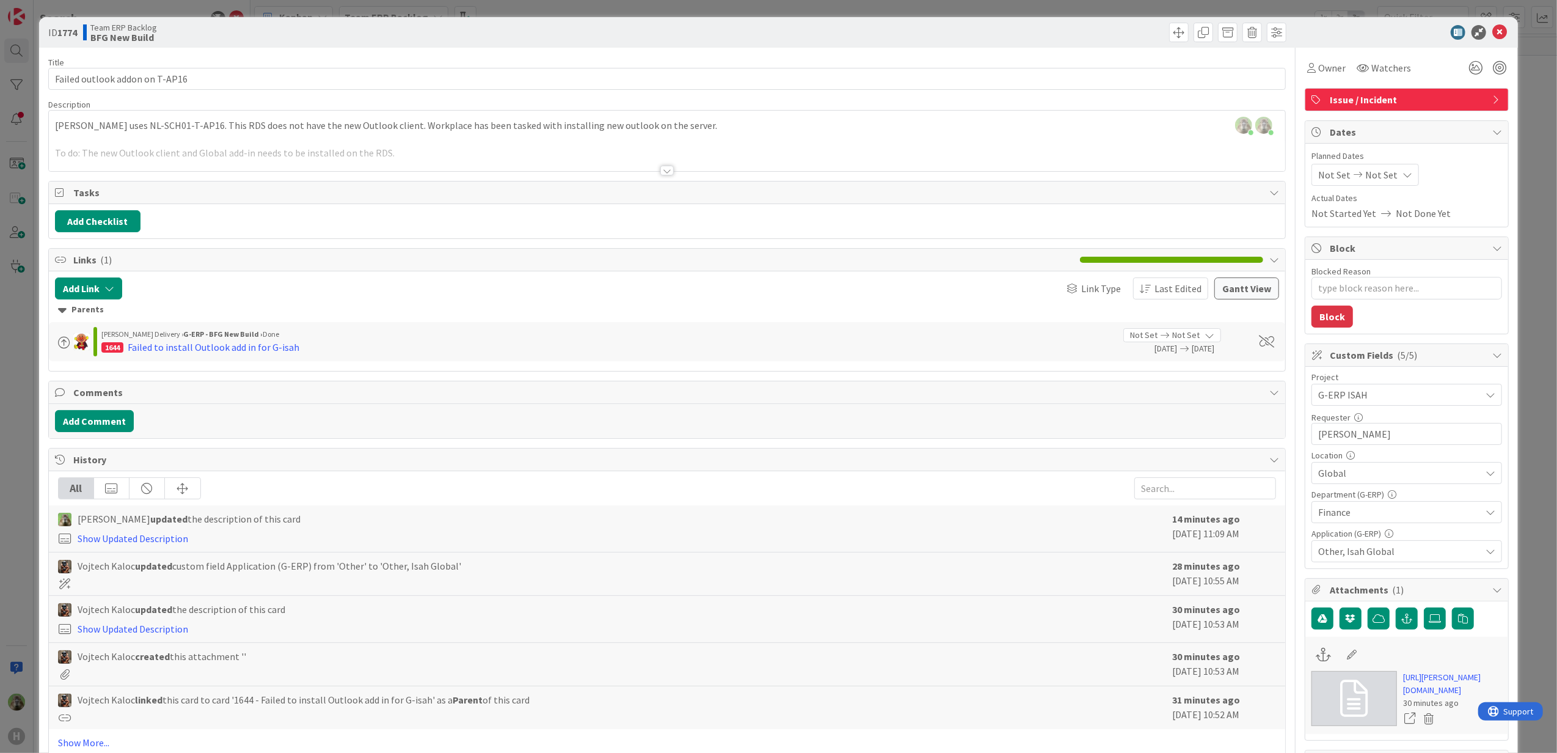
type textarea "x"
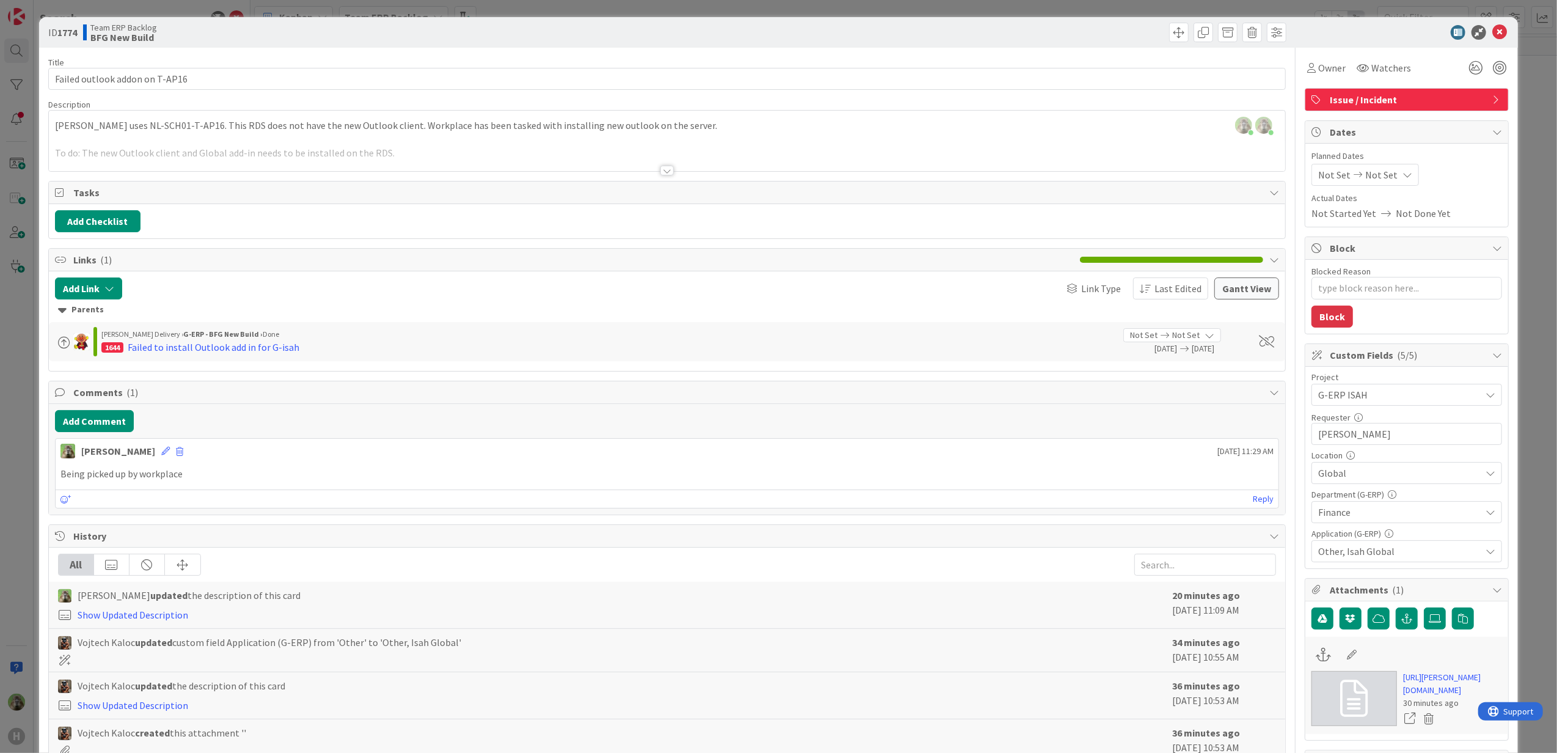
click at [17, 519] on div "ID 1774 Team ERP Backlog BFG New Build Title 30 / 128 Failed outlook addon on T…" at bounding box center [778, 376] width 1557 height 753
